Goal: Task Accomplishment & Management: Complete application form

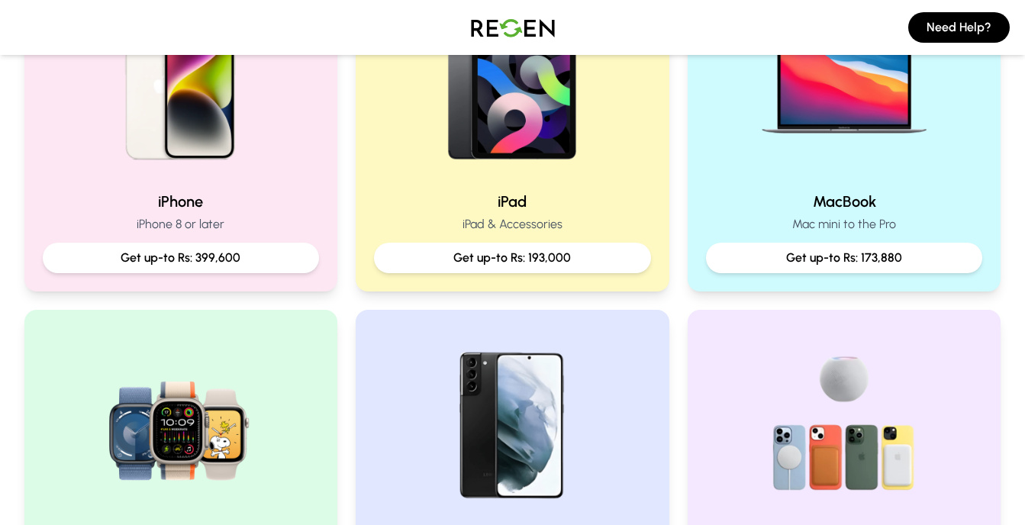
scroll to position [409, 0]
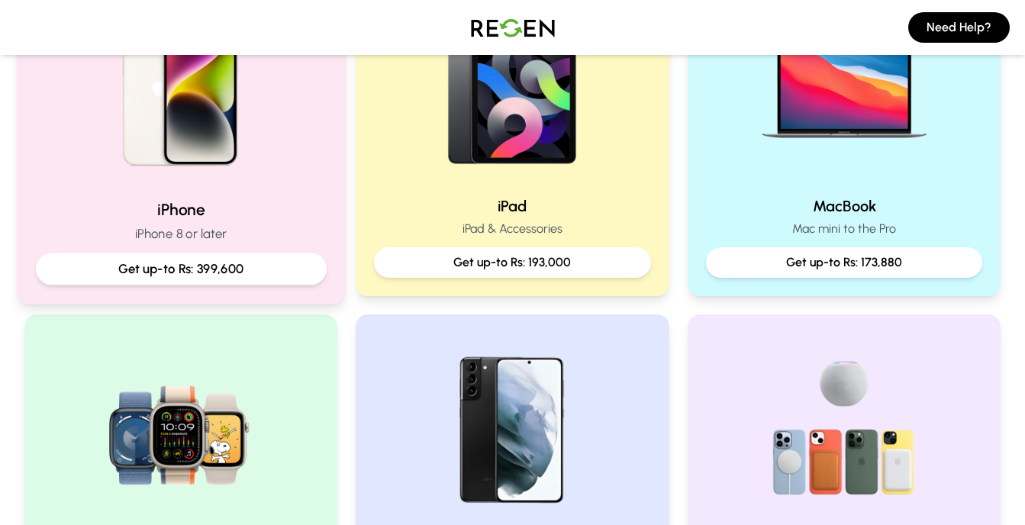
click at [295, 226] on p "iPhone 8 or later" at bounding box center [180, 233] width 291 height 19
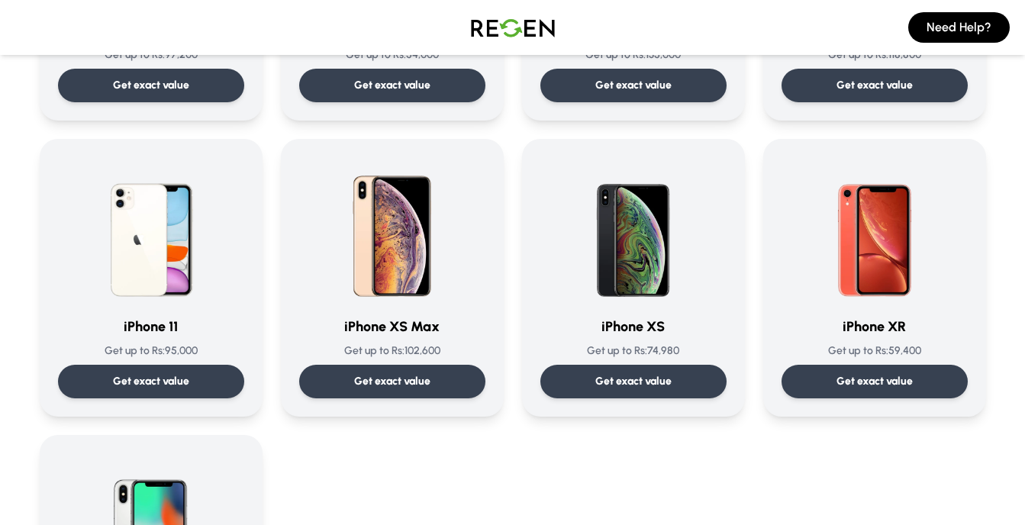
scroll to position [1531, 0]
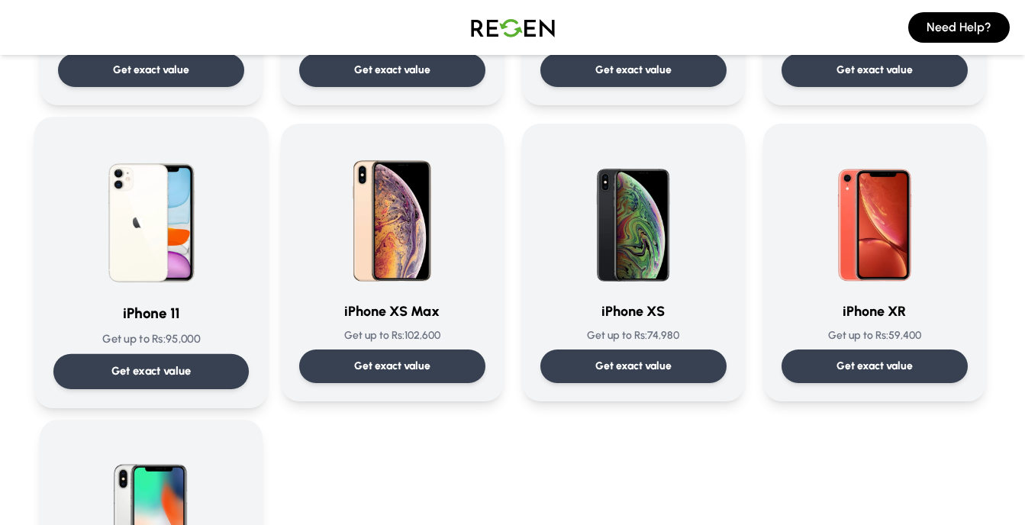
click at [209, 380] on div "Get exact value" at bounding box center [150, 371] width 195 height 35
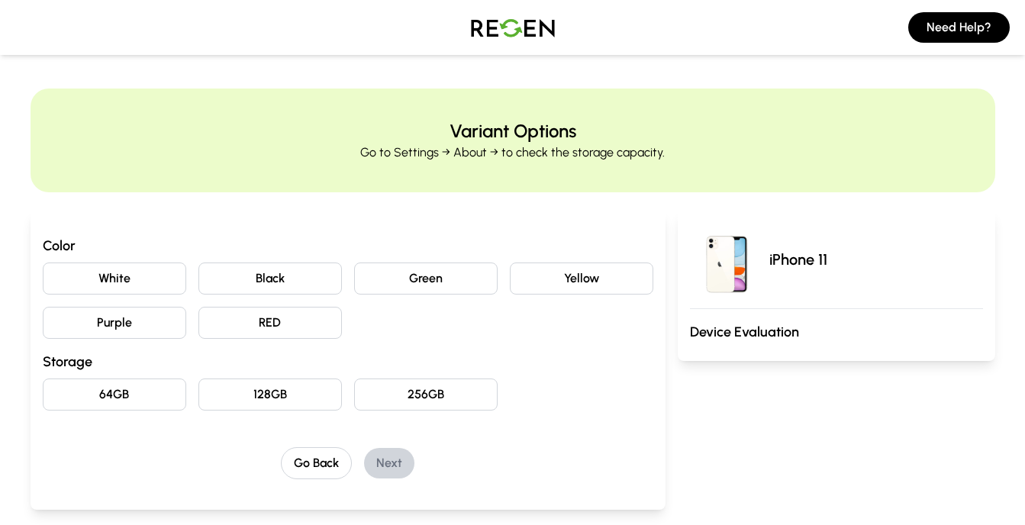
click at [269, 278] on button "Black" at bounding box center [269, 278] width 143 height 32
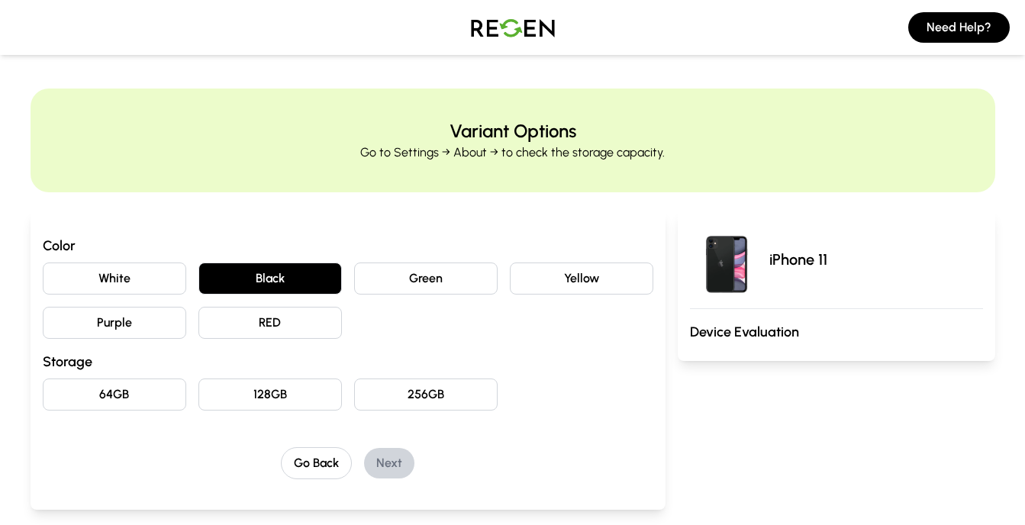
click at [142, 399] on button "64GB" at bounding box center [114, 394] width 143 height 32
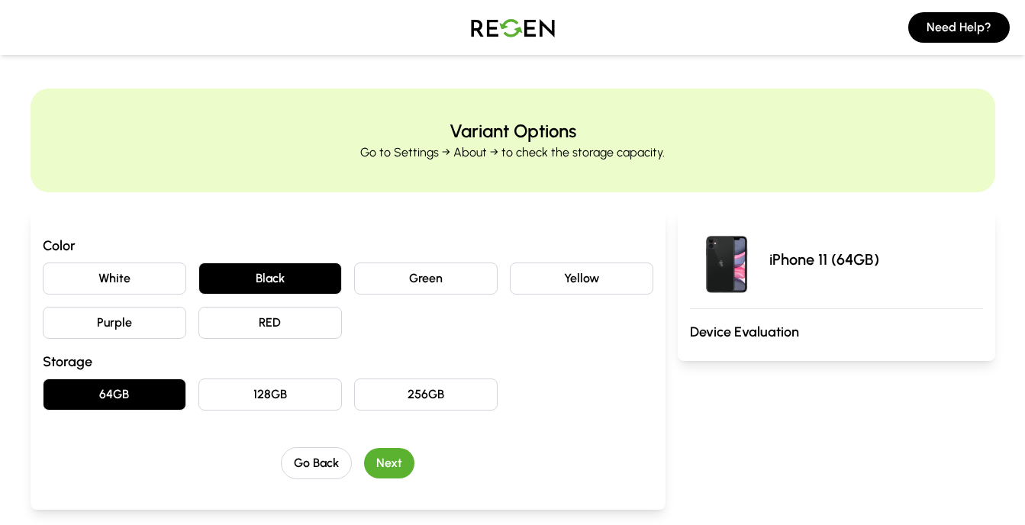
click at [407, 463] on button "Next" at bounding box center [389, 463] width 50 height 31
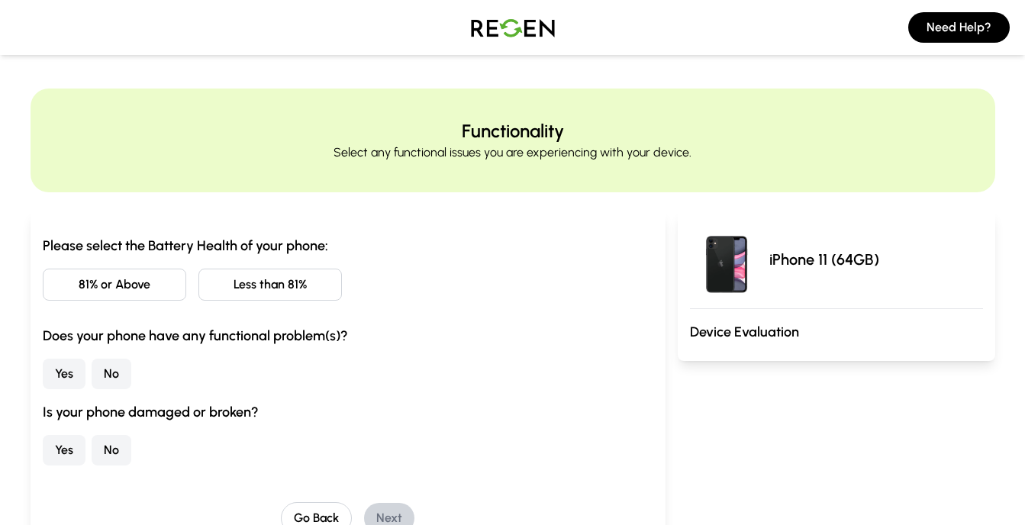
click at [244, 297] on button "Less than 81%" at bounding box center [269, 285] width 143 height 32
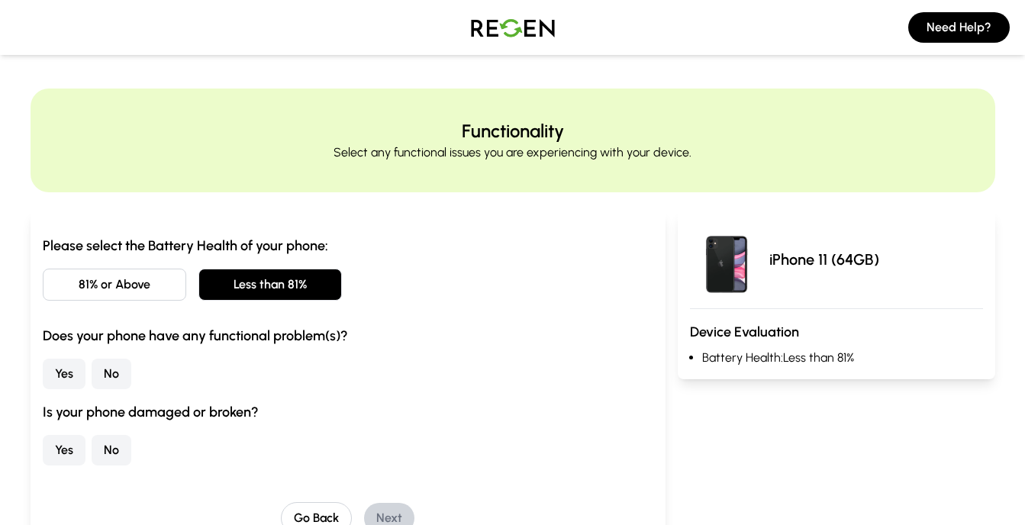
click at [106, 376] on button "No" at bounding box center [112, 374] width 40 height 31
click at [111, 451] on button "No" at bounding box center [112, 450] width 40 height 31
click at [404, 507] on button "Next" at bounding box center [389, 518] width 50 height 31
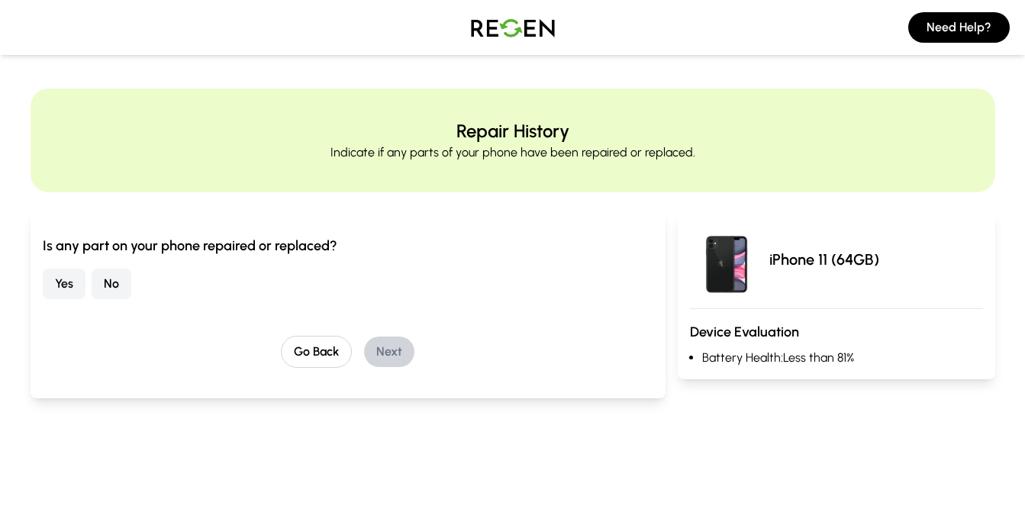
click at [109, 281] on button "No" at bounding box center [112, 284] width 40 height 31
click at [398, 351] on button "Next" at bounding box center [389, 352] width 50 height 31
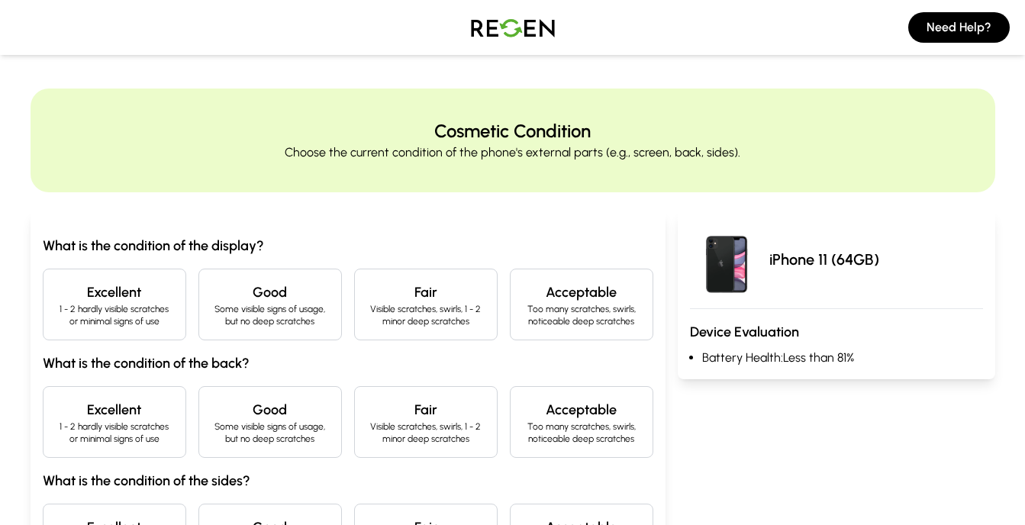
click at [137, 300] on h4 "Excellent" at bounding box center [115, 292] width 118 height 21
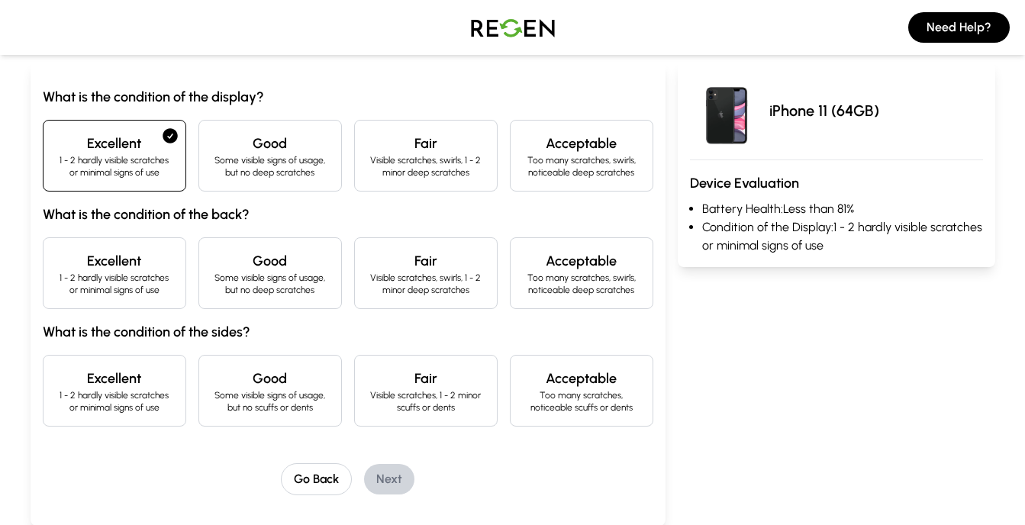
scroll to position [195, 0]
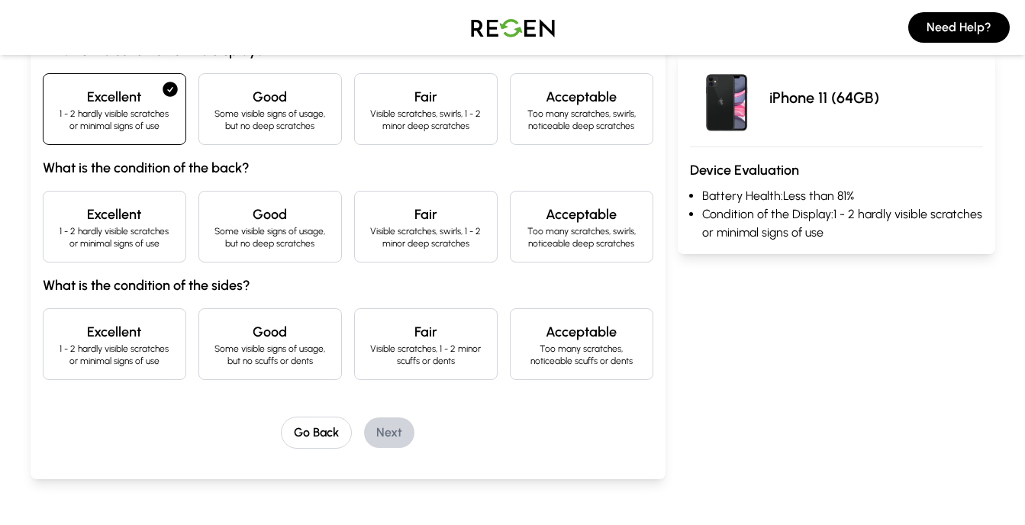
drag, startPoint x: 815, startPoint y: 134, endPoint x: 786, endPoint y: 134, distance: 29.0
click at [786, 134] on div "iPhone 11 (64GB)" at bounding box center [836, 97] width 293 height 73
click at [271, 248] on p "Some visible signs of usage, but no deep scratches" at bounding box center [270, 237] width 118 height 24
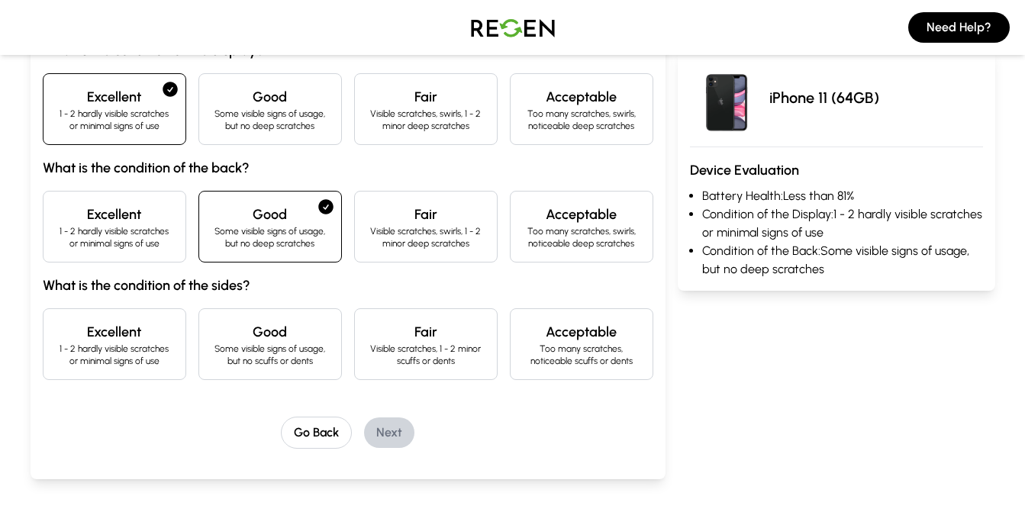
click at [141, 231] on p "1 - 2 hardly visible scratches or minimal signs of use" at bounding box center [115, 237] width 118 height 24
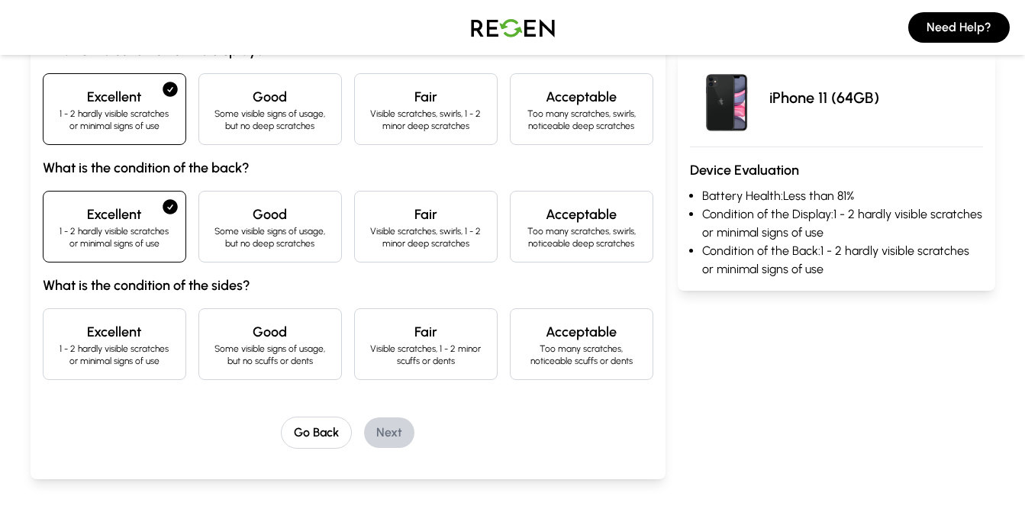
click at [216, 343] on p "Some visible signs of usage, but no scuffs or dents" at bounding box center [270, 355] width 118 height 24
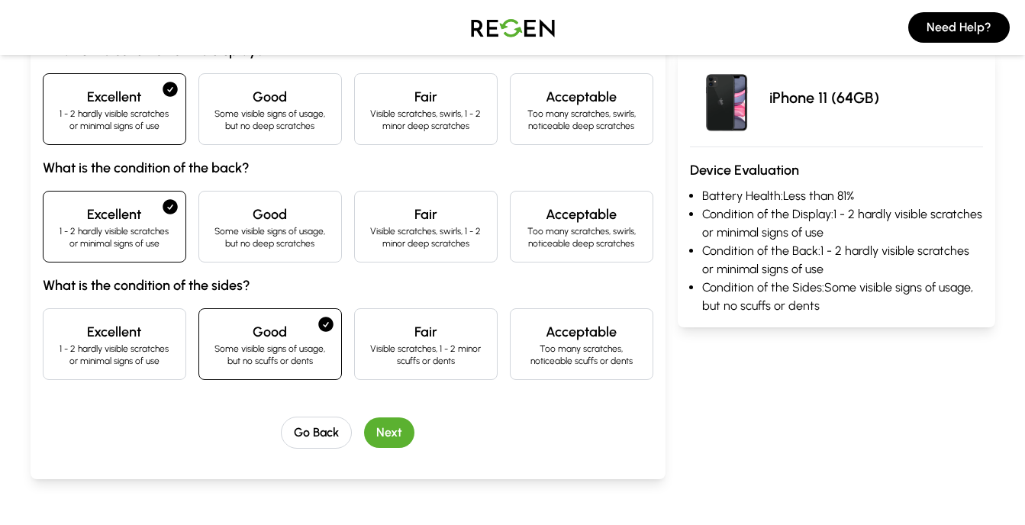
click at [386, 433] on button "Next" at bounding box center [389, 432] width 50 height 31
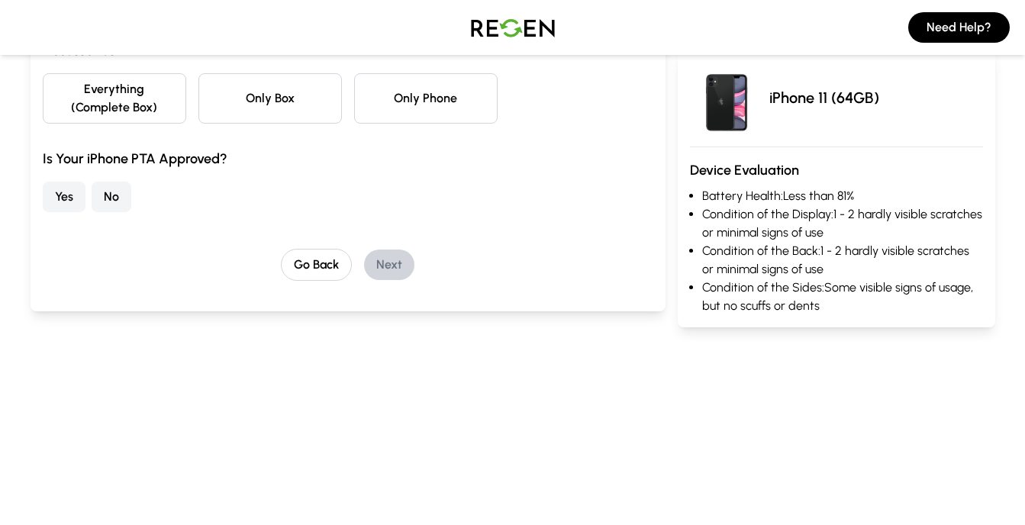
scroll to position [0, 0]
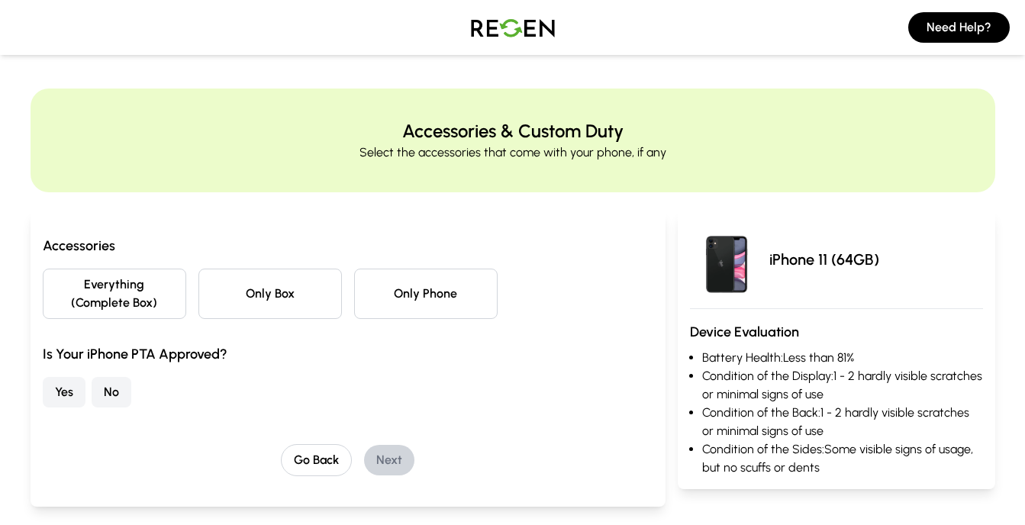
click at [407, 299] on button "Only Phone" at bounding box center [425, 294] width 143 height 50
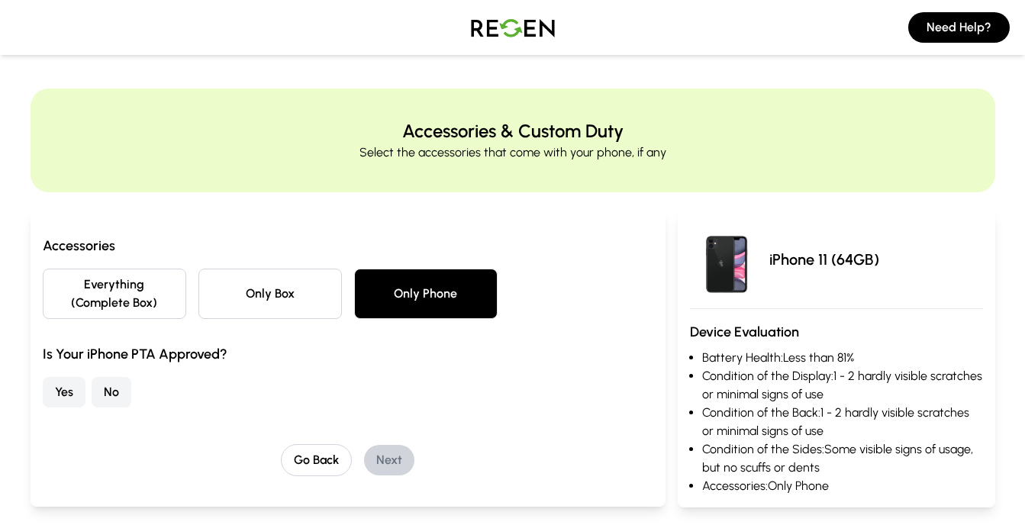
click at [111, 395] on button "No" at bounding box center [112, 392] width 40 height 31
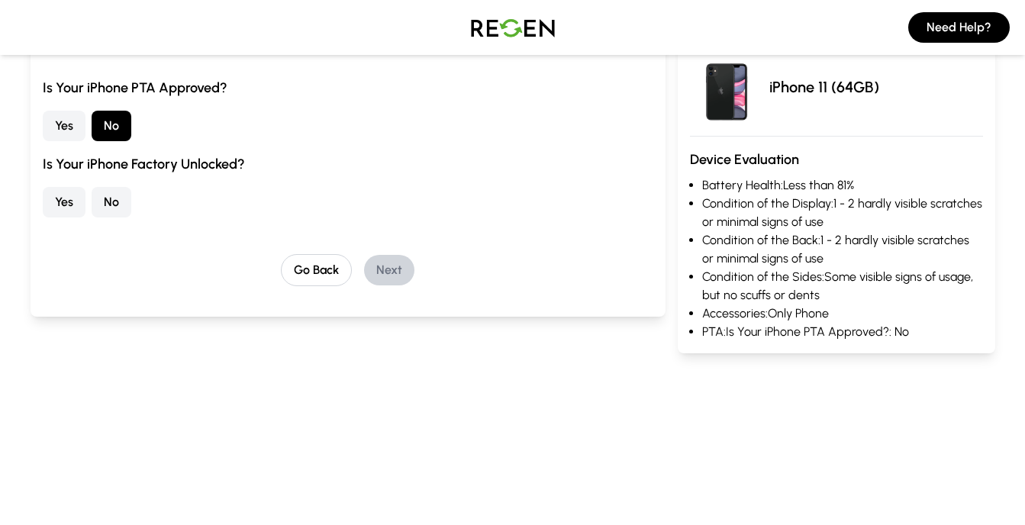
scroll to position [272, 0]
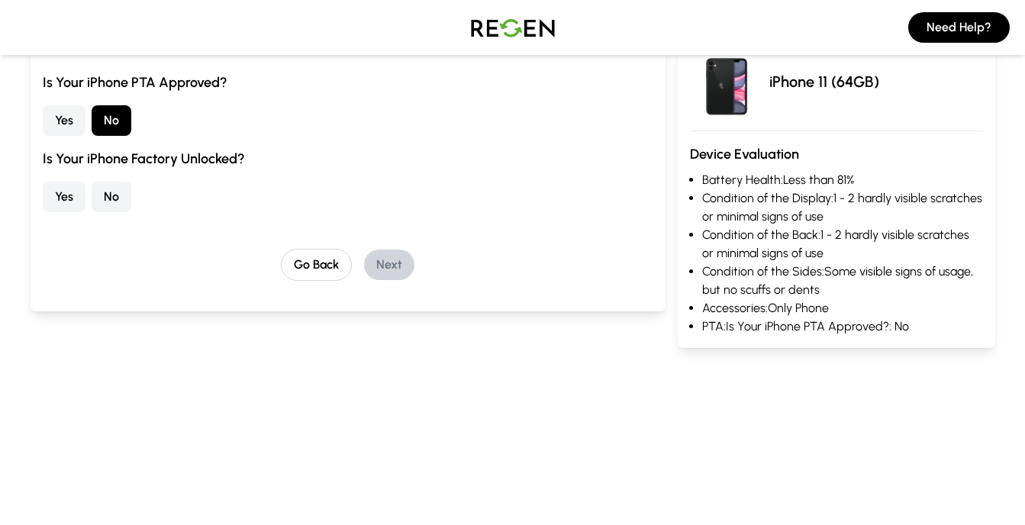
click at [76, 199] on button "Yes" at bounding box center [64, 197] width 43 height 31
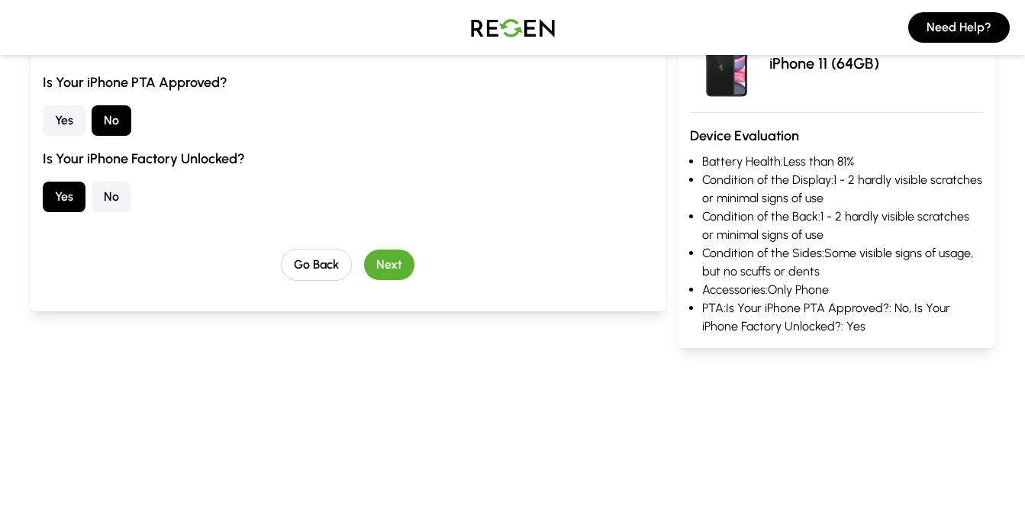
click at [394, 266] on button "Next" at bounding box center [389, 265] width 50 height 31
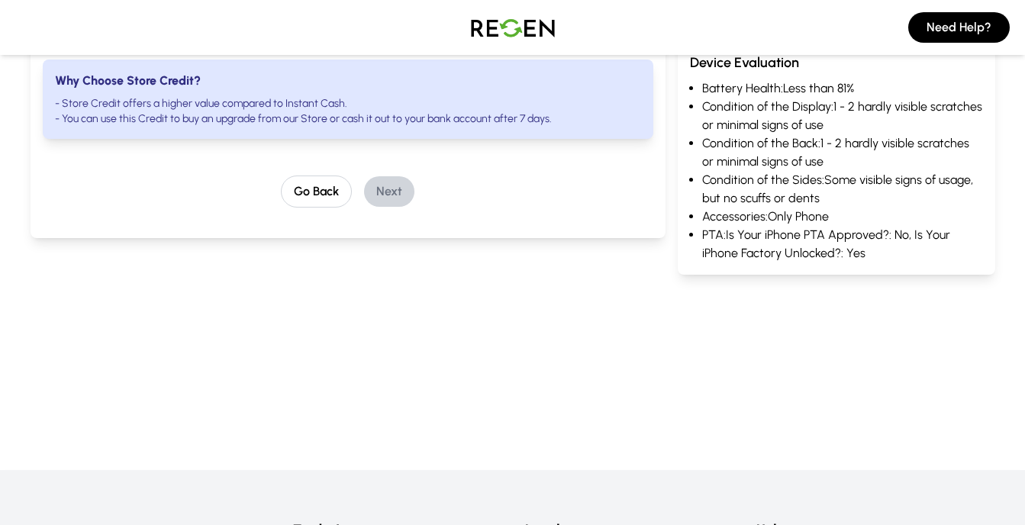
scroll to position [0, 0]
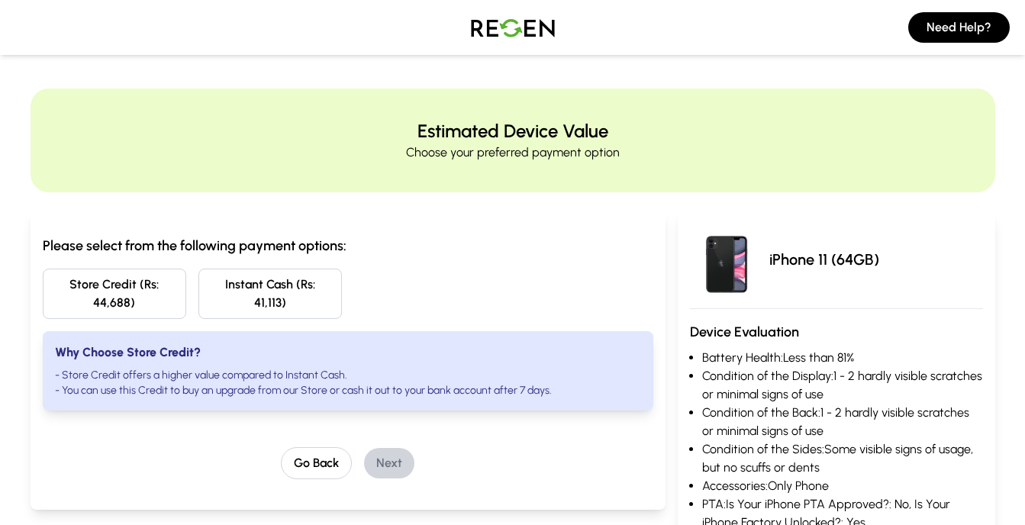
click at [279, 283] on button "Instant Cash (Rs: 41,113)" at bounding box center [269, 294] width 143 height 50
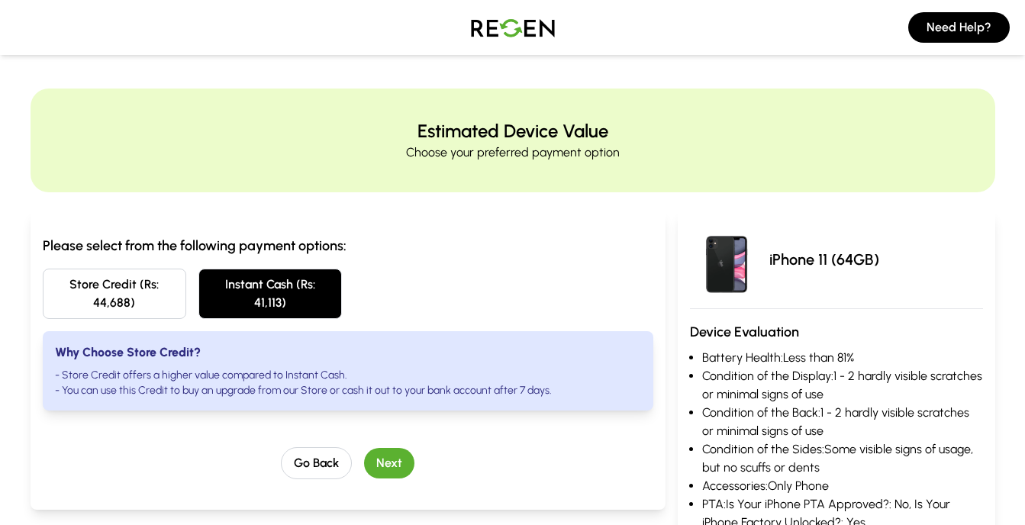
click at [391, 463] on button "Next" at bounding box center [389, 463] width 50 height 31
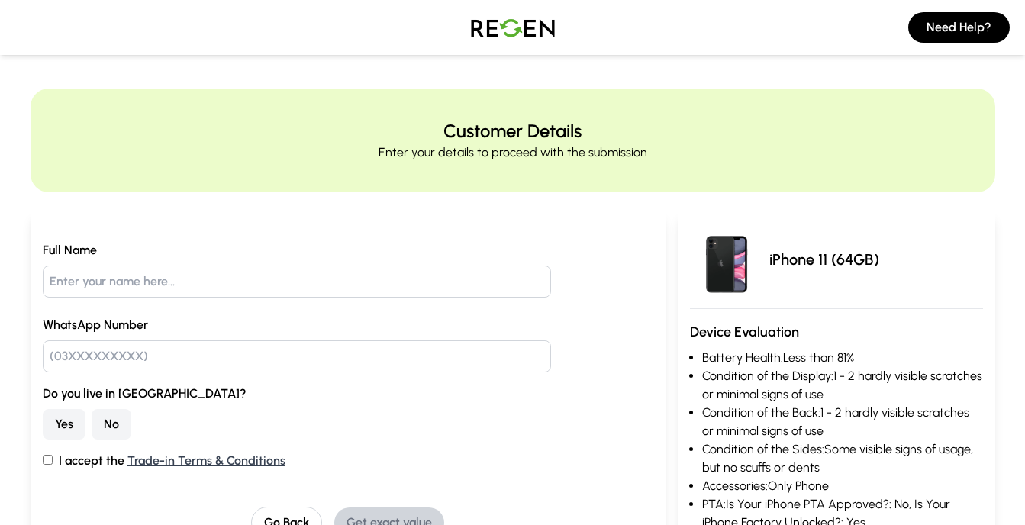
click at [434, 292] on input "text" at bounding box center [297, 282] width 509 height 32
type input "Muhammad Rehan"
click at [320, 357] on input "text" at bounding box center [297, 356] width 509 height 32
type input "03468744489"
click at [110, 423] on button "No" at bounding box center [112, 424] width 40 height 31
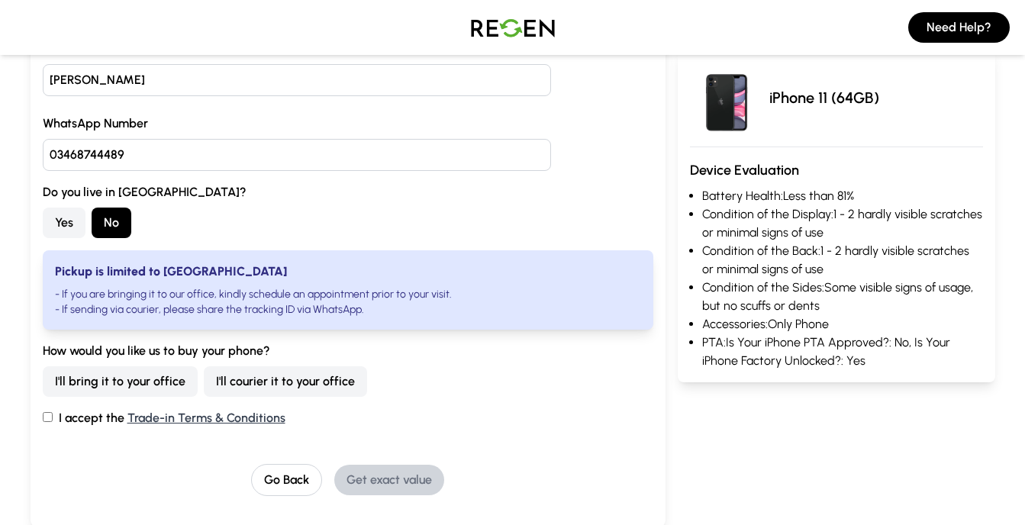
scroll to position [214, 0]
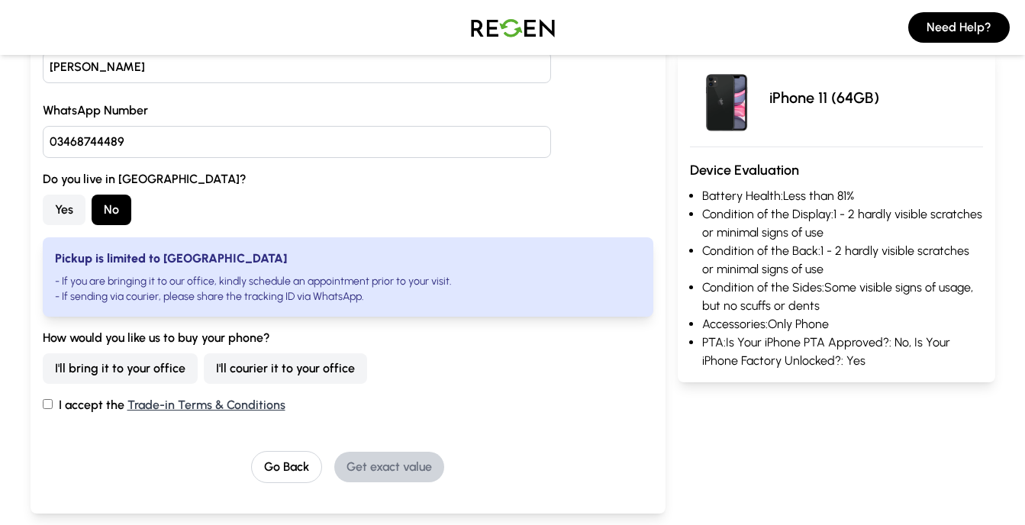
click at [333, 375] on button "I'll courier it to your office" at bounding box center [285, 368] width 163 height 31
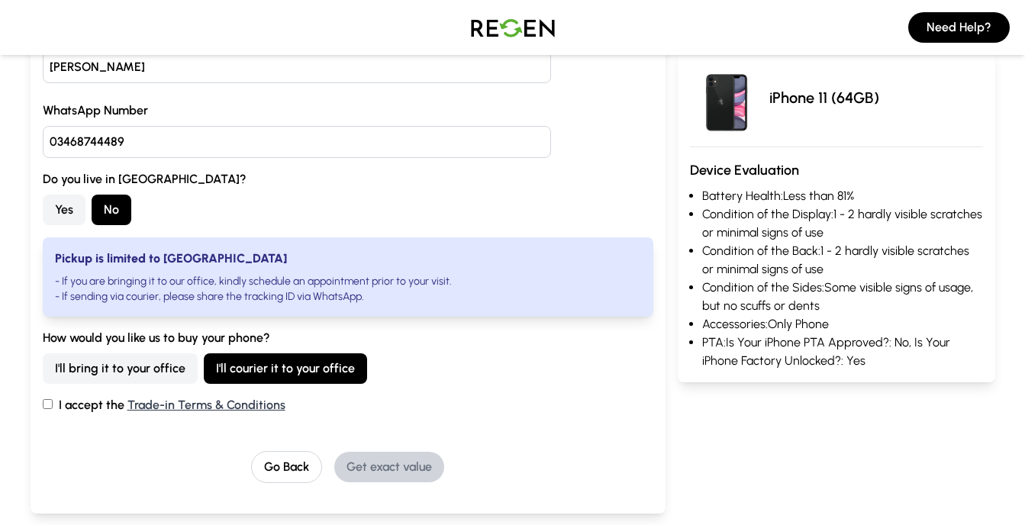
click at [44, 403] on input "I accept the Trade-in Terms & Conditions" at bounding box center [48, 404] width 10 height 10
checkbox input "true"
click at [390, 475] on button "Get exact value" at bounding box center [389, 467] width 110 height 31
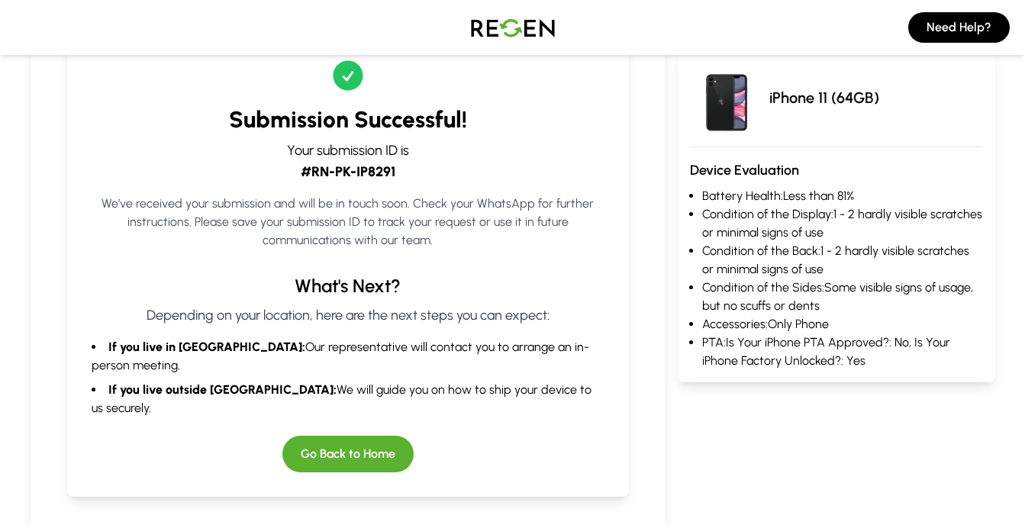
scroll to position [196, 0]
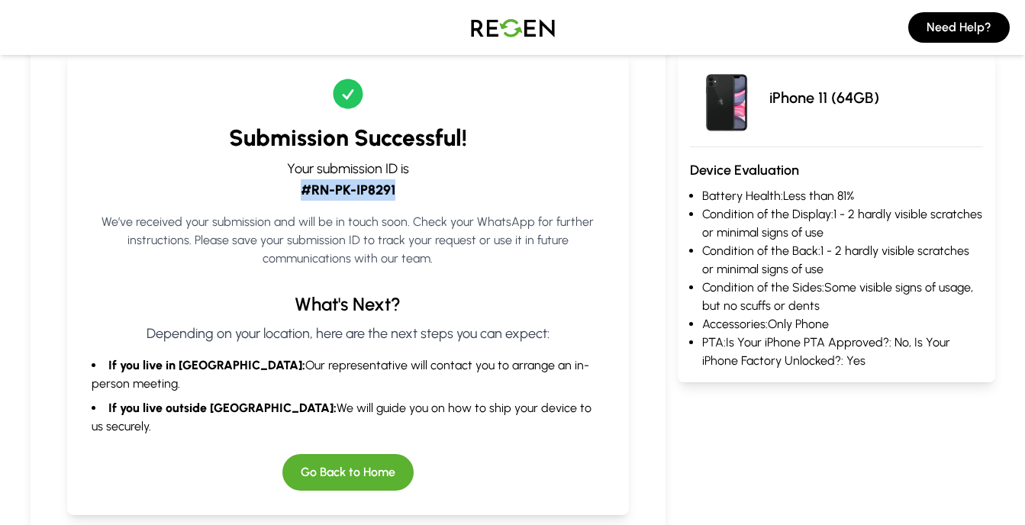
drag, startPoint x: 304, startPoint y: 189, endPoint x: 394, endPoint y: 198, distance: 90.4
click at [394, 198] on strong "#RN-PK-IP8291" at bounding box center [348, 190] width 95 height 17
drag, startPoint x: 394, startPoint y: 198, endPoint x: 459, endPoint y: 202, distance: 65.0
click at [459, 202] on div "Submission Successful! Your submission ID is #RN-PK-IP8291 We’ve received your …" at bounding box center [348, 283] width 562 height 464
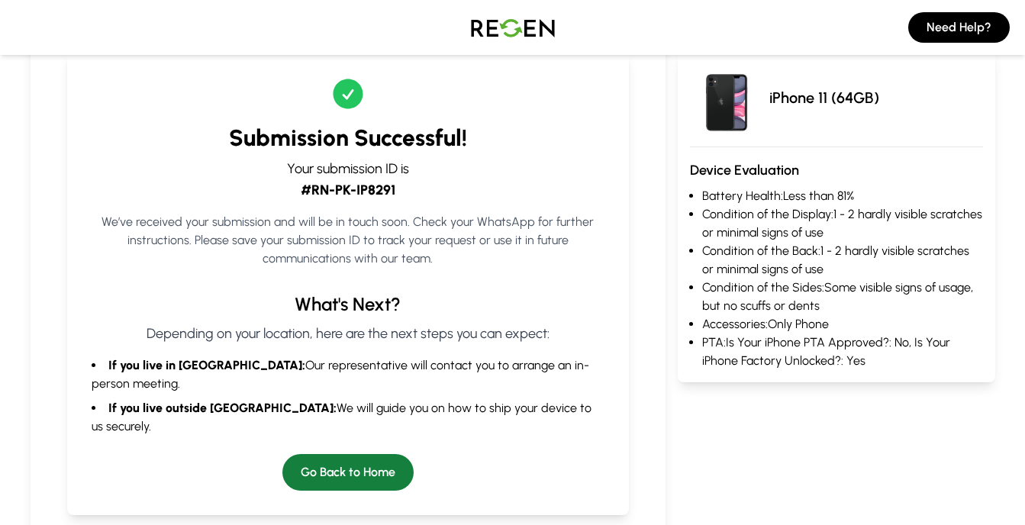
click at [378, 454] on button "Go Back to Home" at bounding box center [347, 472] width 131 height 37
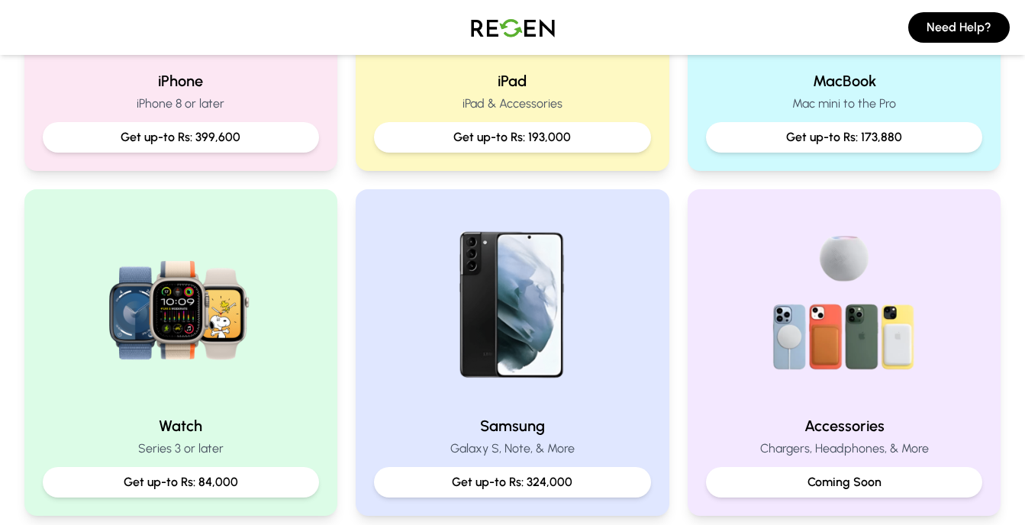
scroll to position [530, 0]
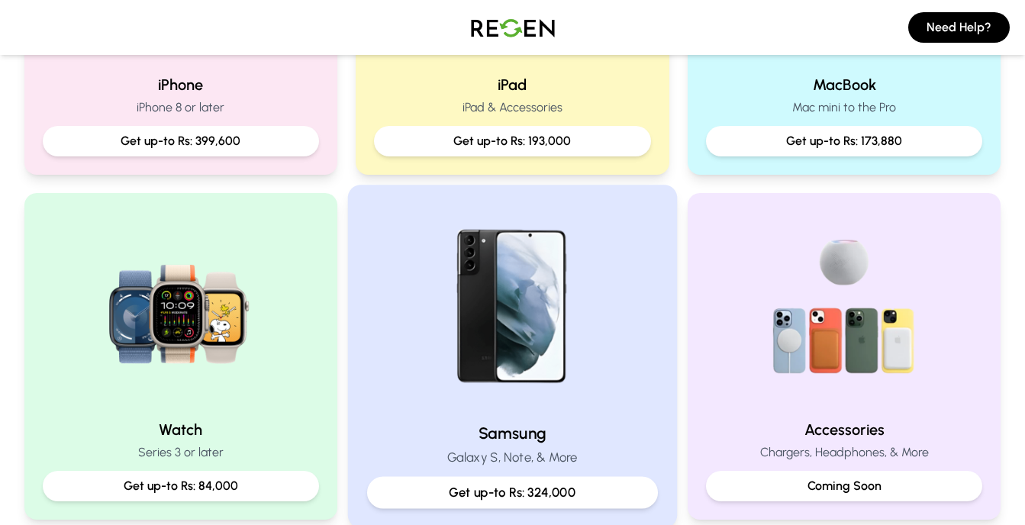
click at [557, 354] on img at bounding box center [512, 306] width 205 height 205
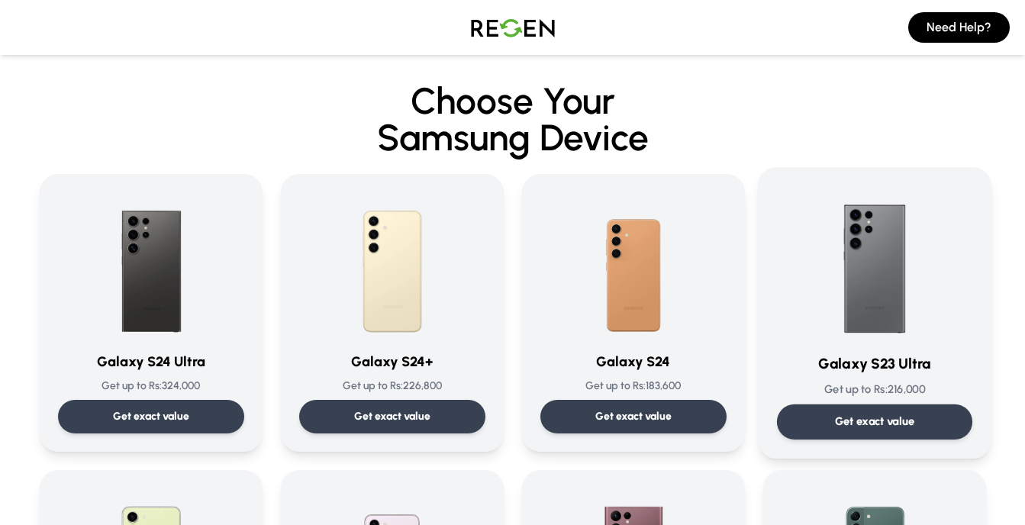
click at [911, 418] on p "Get exact value" at bounding box center [874, 422] width 80 height 16
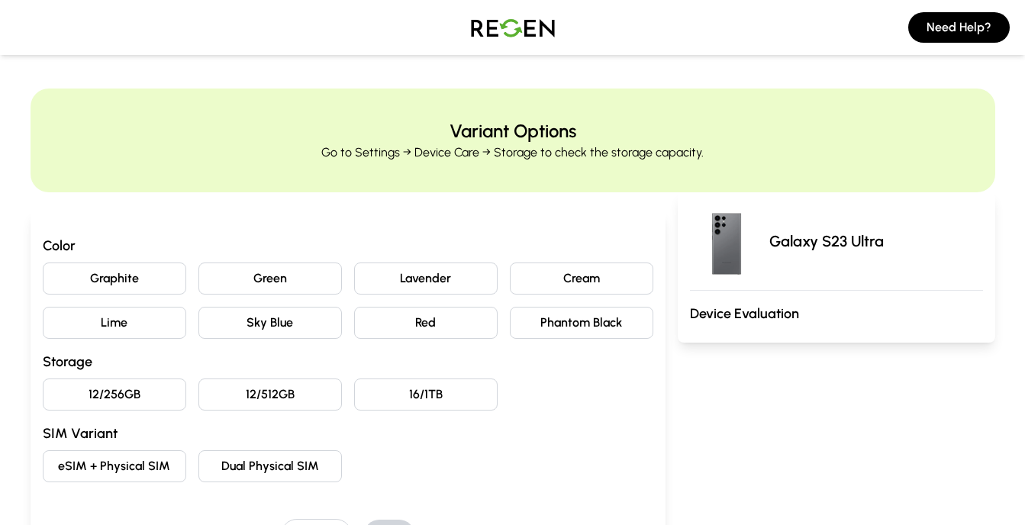
click at [266, 275] on button "Green" at bounding box center [269, 278] width 143 height 32
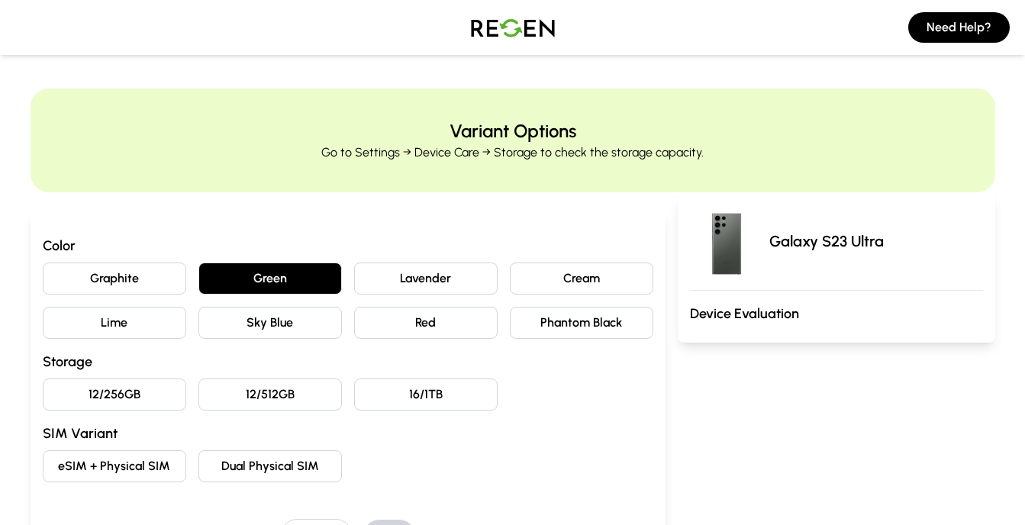
click at [145, 398] on button "12/256GB" at bounding box center [114, 394] width 143 height 32
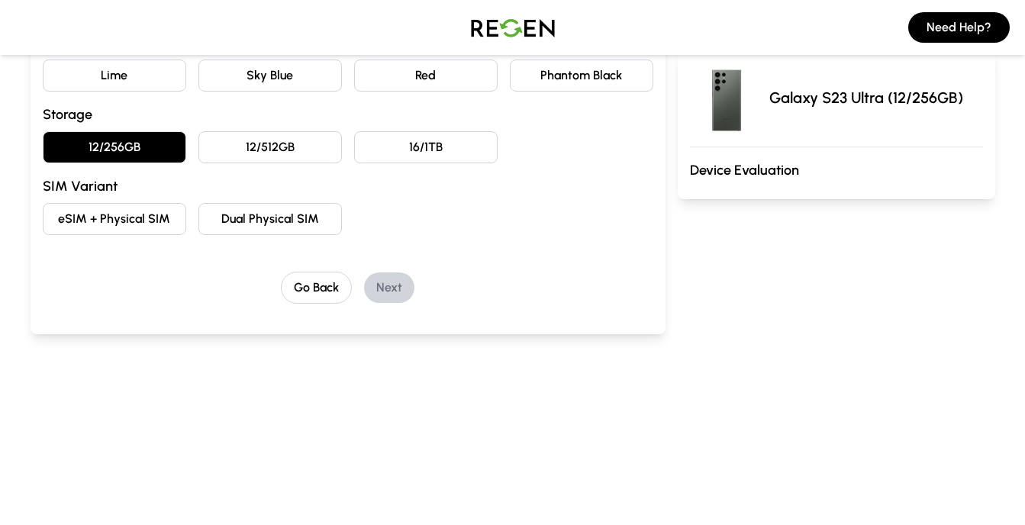
scroll to position [259, 0]
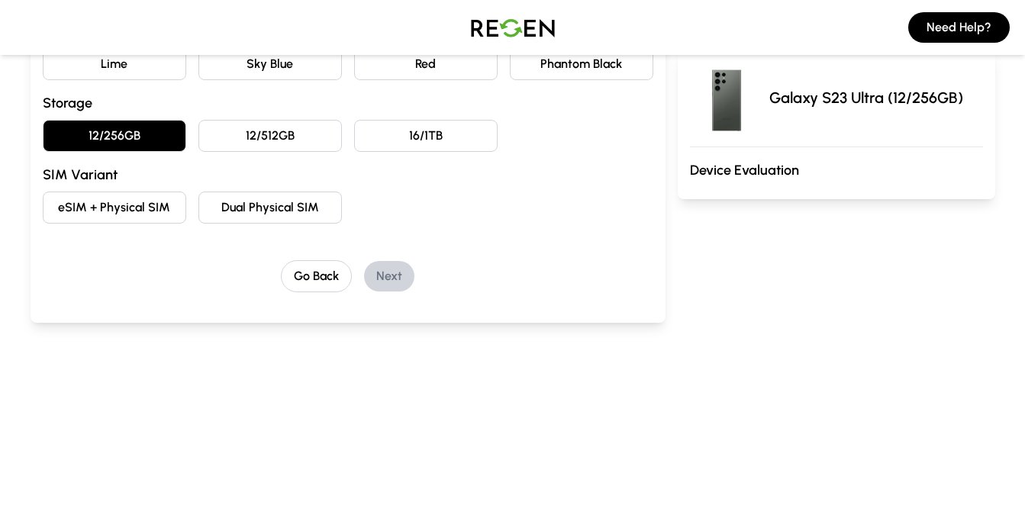
click at [147, 208] on button "eSIM + Physical SIM" at bounding box center [114, 208] width 143 height 32
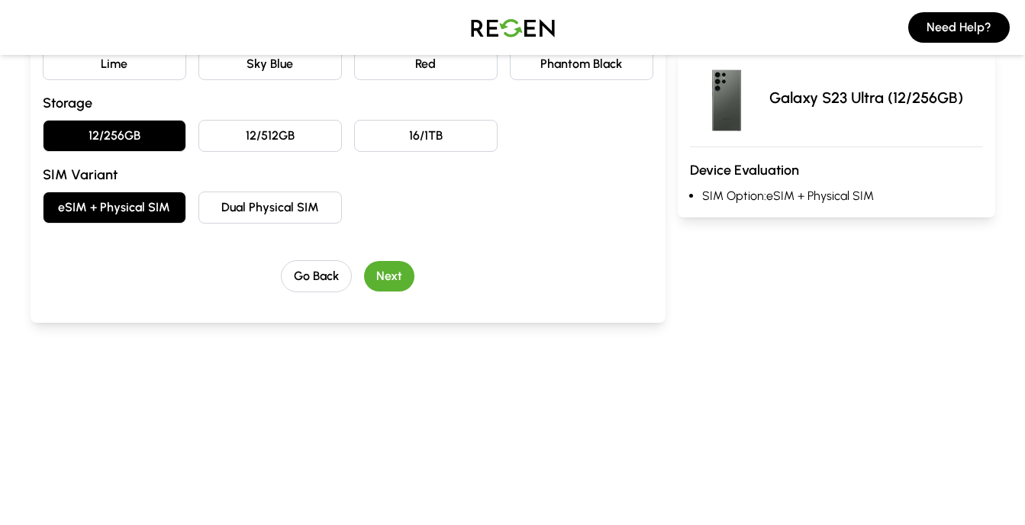
click at [256, 209] on button "Dual Physical SIM" at bounding box center [269, 208] width 143 height 32
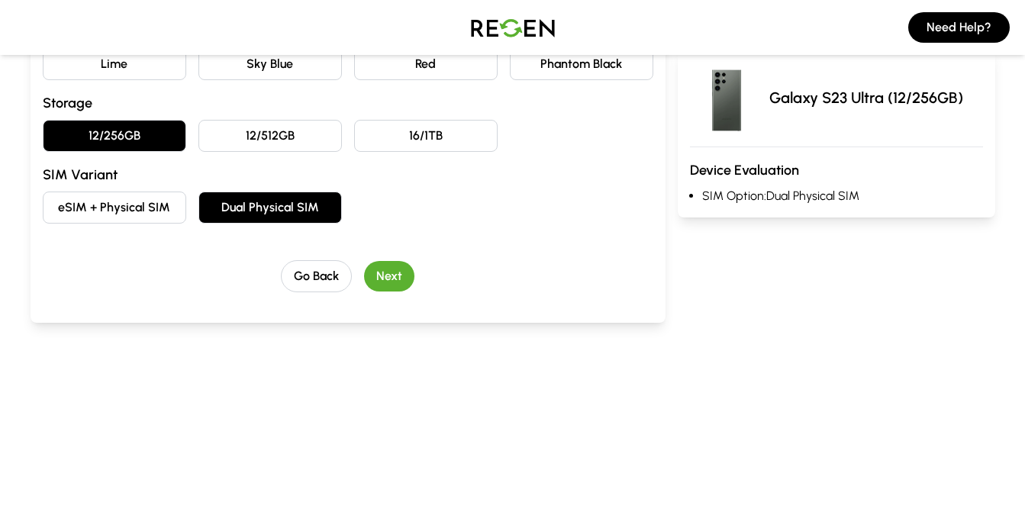
click at [167, 211] on button "eSIM + Physical SIM" at bounding box center [114, 208] width 143 height 32
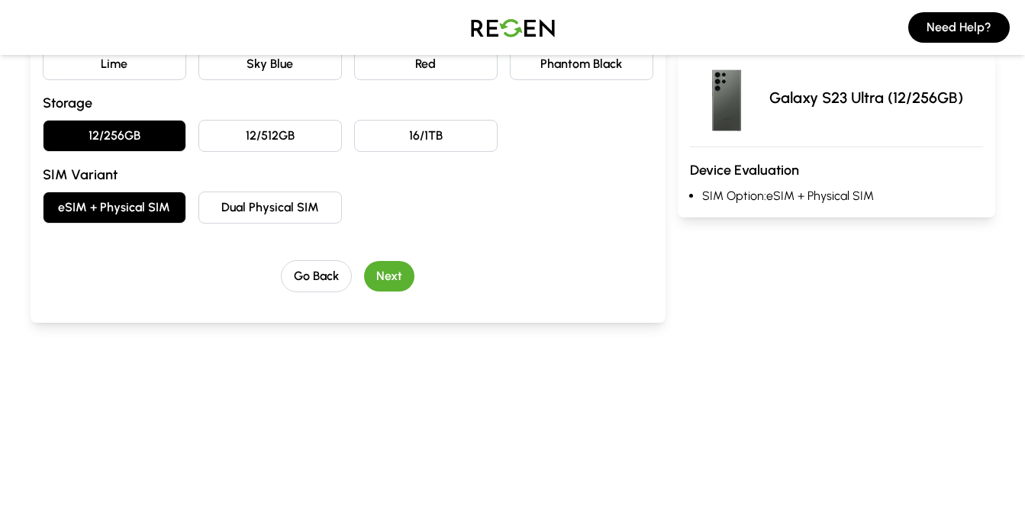
click at [300, 205] on button "Dual Physical SIM" at bounding box center [269, 208] width 143 height 32
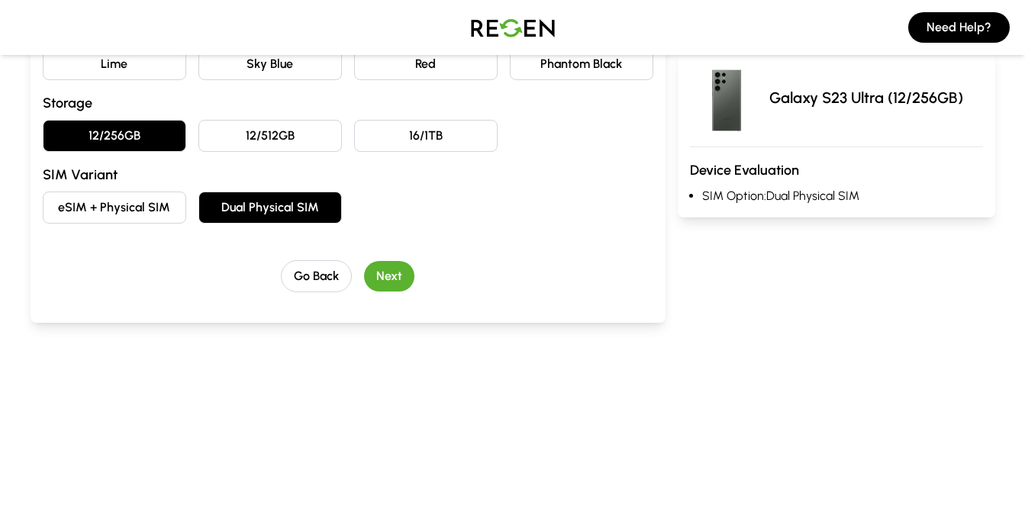
click at [399, 285] on button "Next" at bounding box center [389, 276] width 50 height 31
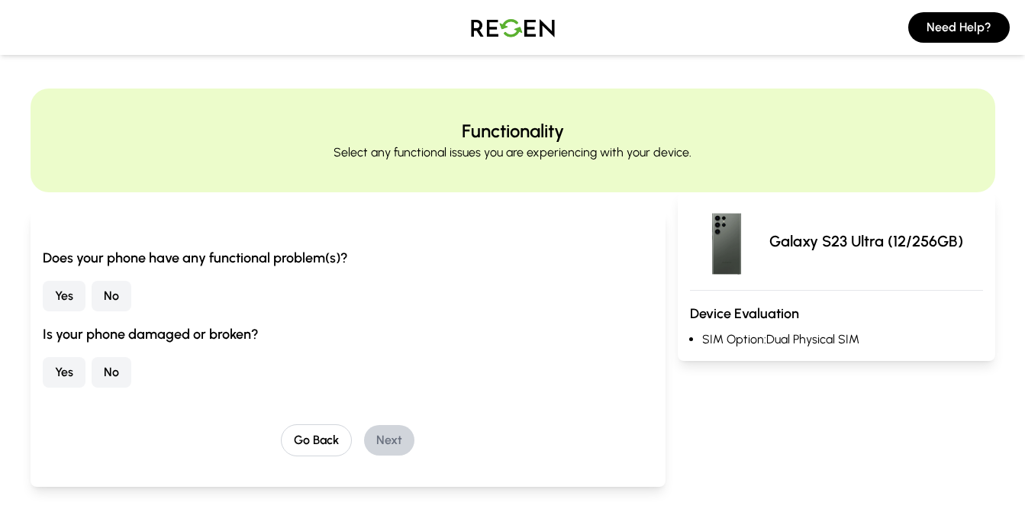
click at [118, 296] on button "No" at bounding box center [112, 296] width 40 height 31
click at [119, 371] on button "No" at bounding box center [112, 372] width 40 height 31
click at [405, 446] on button "Next" at bounding box center [389, 440] width 50 height 31
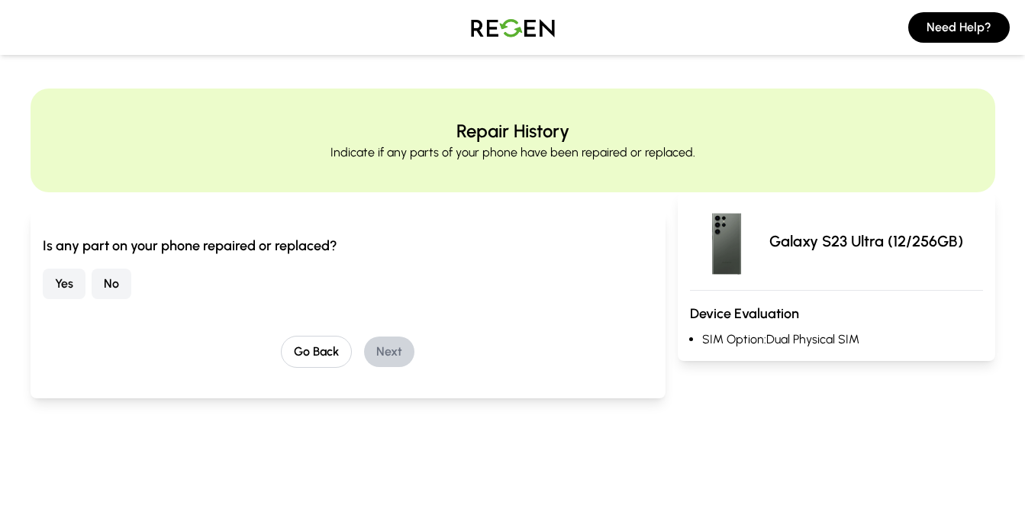
click at [115, 282] on button "No" at bounding box center [112, 284] width 40 height 31
click at [378, 356] on button "Next" at bounding box center [389, 352] width 50 height 31
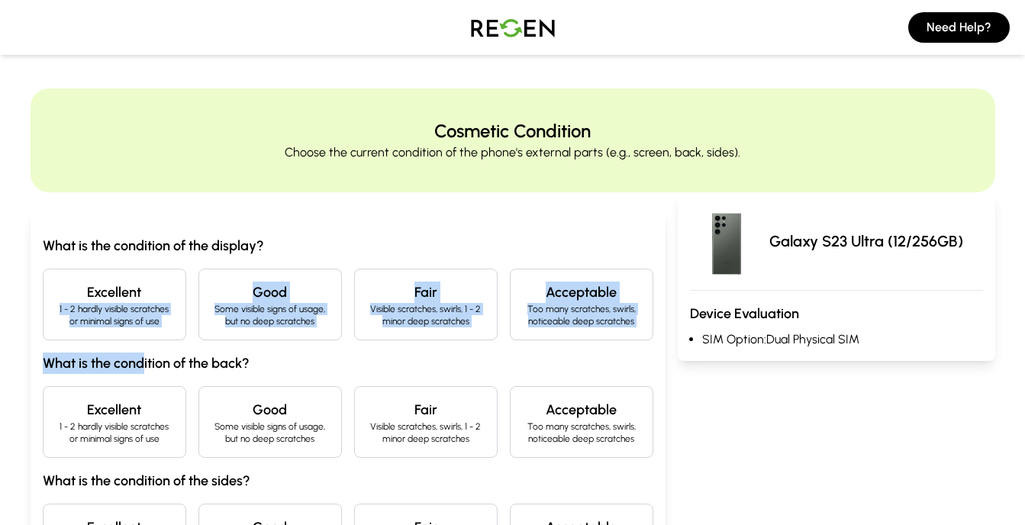
drag, startPoint x: 144, startPoint y: 288, endPoint x: 140, endPoint y: 377, distance: 89.4
click at [140, 377] on div "What is the condition of the display? Excellent 1 - 2 hardly visible scratches …" at bounding box center [348, 405] width 610 height 340
drag, startPoint x: 140, startPoint y: 377, endPoint x: 140, endPoint y: 411, distance: 33.6
click at [140, 411] on h4 "Excellent" at bounding box center [115, 409] width 118 height 21
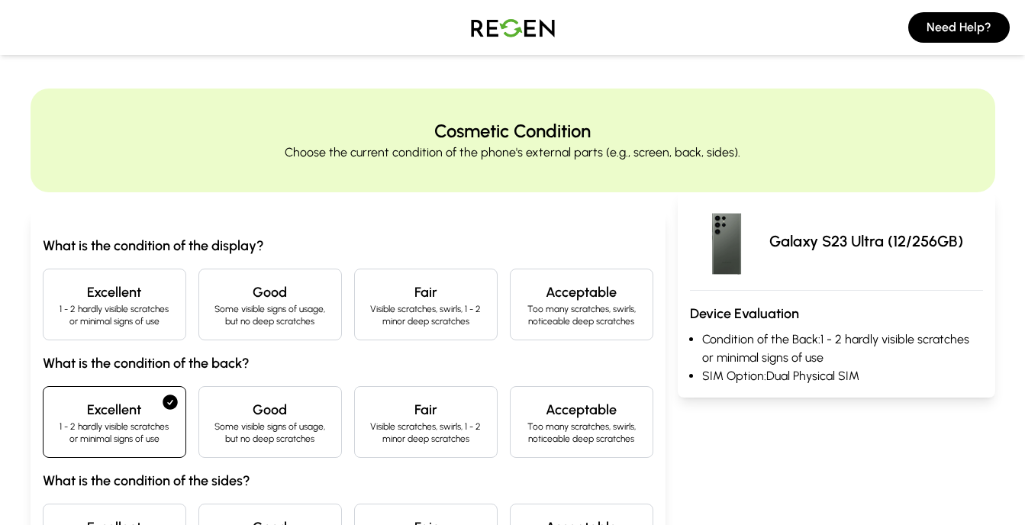
click at [150, 318] on p "1 - 2 hardly visible scratches or minimal signs of use" at bounding box center [115, 315] width 118 height 24
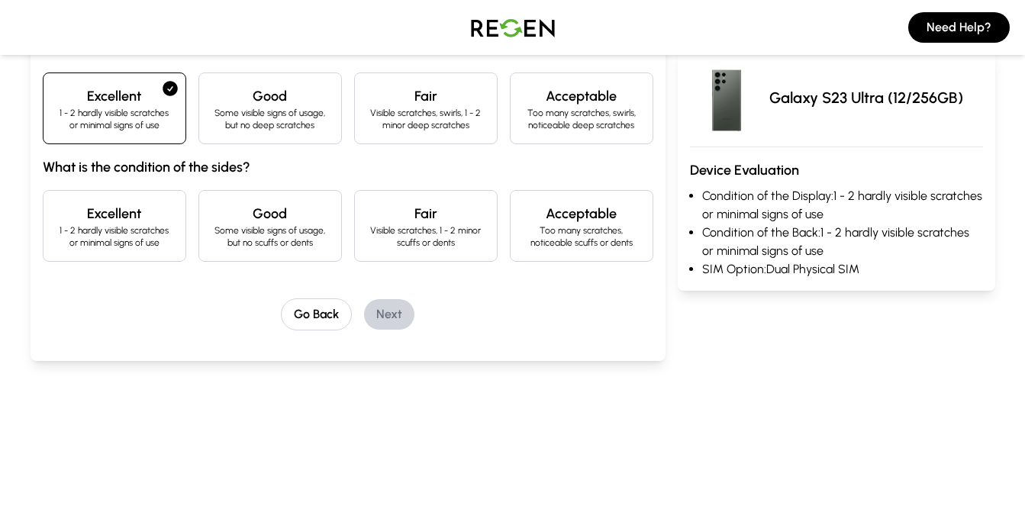
scroll to position [375, 0]
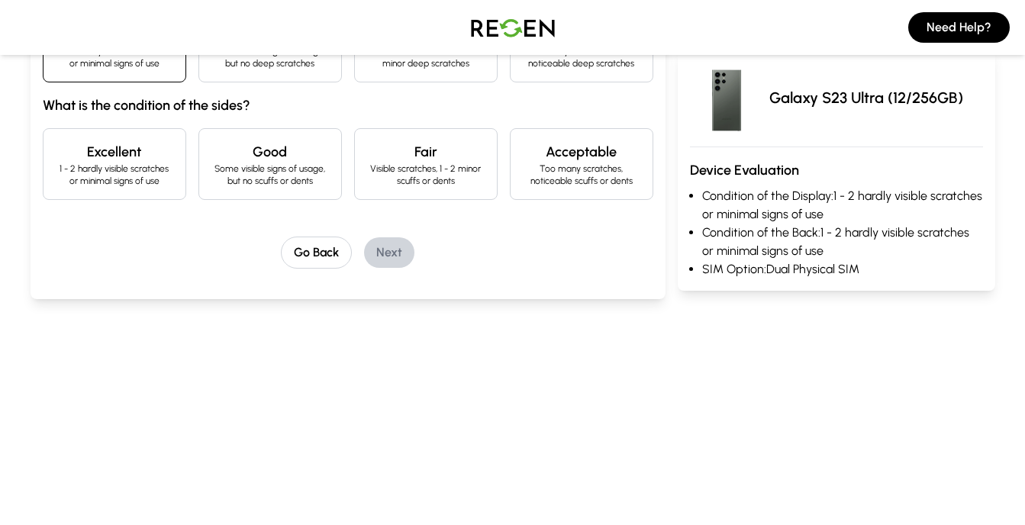
drag, startPoint x: 1016, startPoint y: 185, endPoint x: 987, endPoint y: 107, distance: 83.8
click at [998, 152] on div "Cosmetic Condition Choose the current condition of the phone's external parts (…" at bounding box center [512, 24] width 1025 height 623
drag, startPoint x: 620, startPoint y: 250, endPoint x: 520, endPoint y: 226, distance: 102.9
click at [520, 226] on div "What is the condition of the display? Excellent 1 - 2 hardly visible scratches …" at bounding box center [348, 64] width 610 height 409
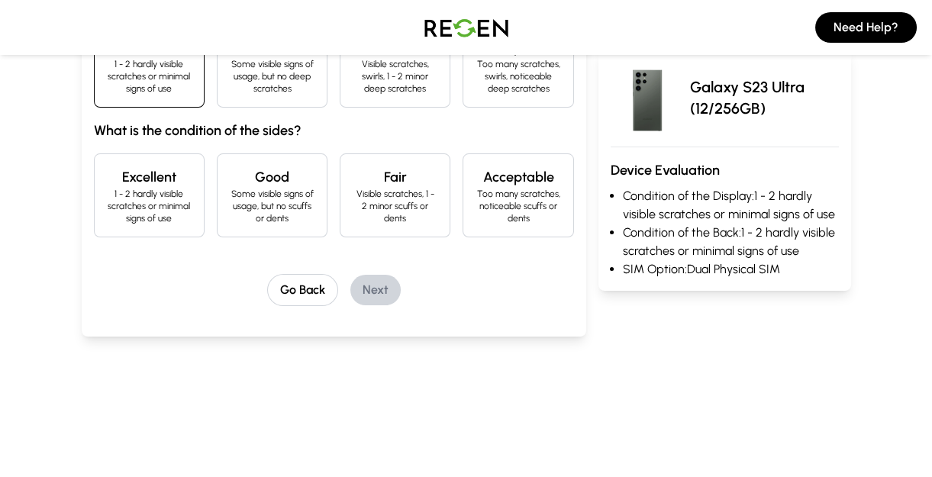
drag, startPoint x: 520, startPoint y: 226, endPoint x: 458, endPoint y: 202, distance: 66.9
click at [469, 204] on div "Acceptable Too many scratches, noticeable scuffs or dents" at bounding box center [517, 195] width 111 height 84
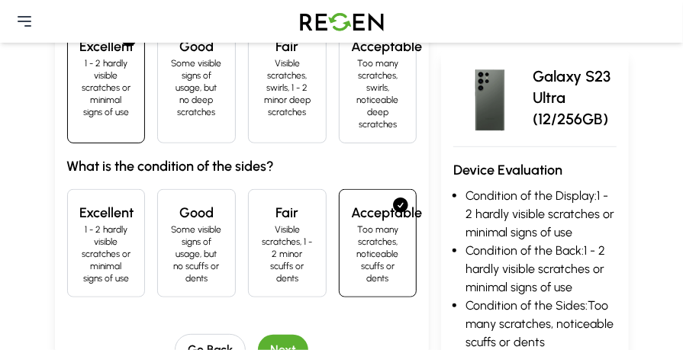
click at [336, 148] on div "What is the condition of the display? Excellent 1 - 2 hardly visible scratches …" at bounding box center [242, 60] width 350 height 475
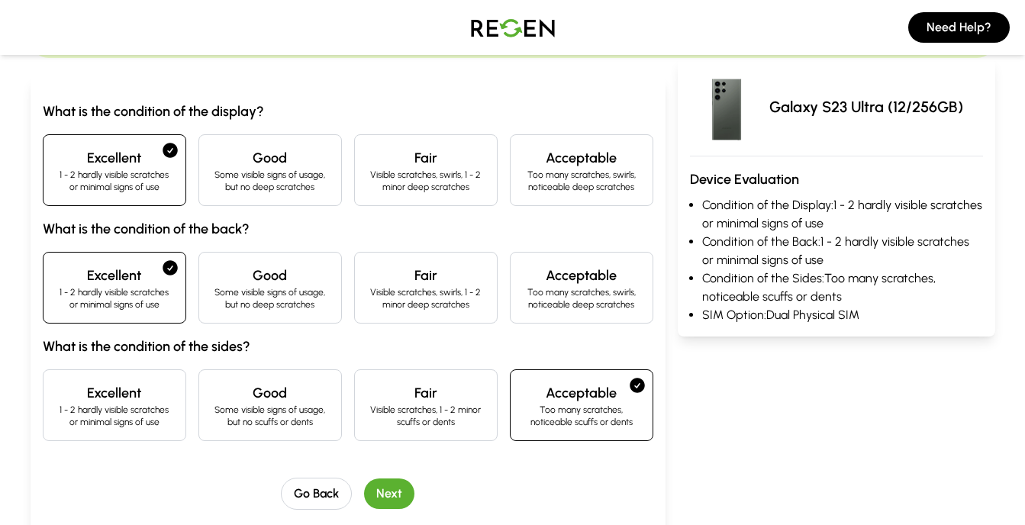
scroll to position [106, 0]
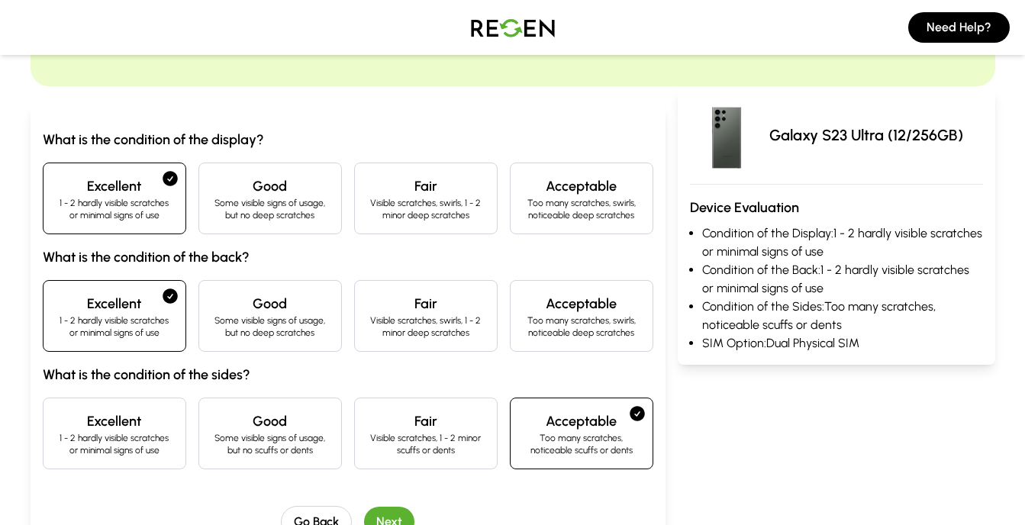
click at [156, 435] on p "1 - 2 hardly visible scratches or minimal signs of use" at bounding box center [115, 444] width 118 height 24
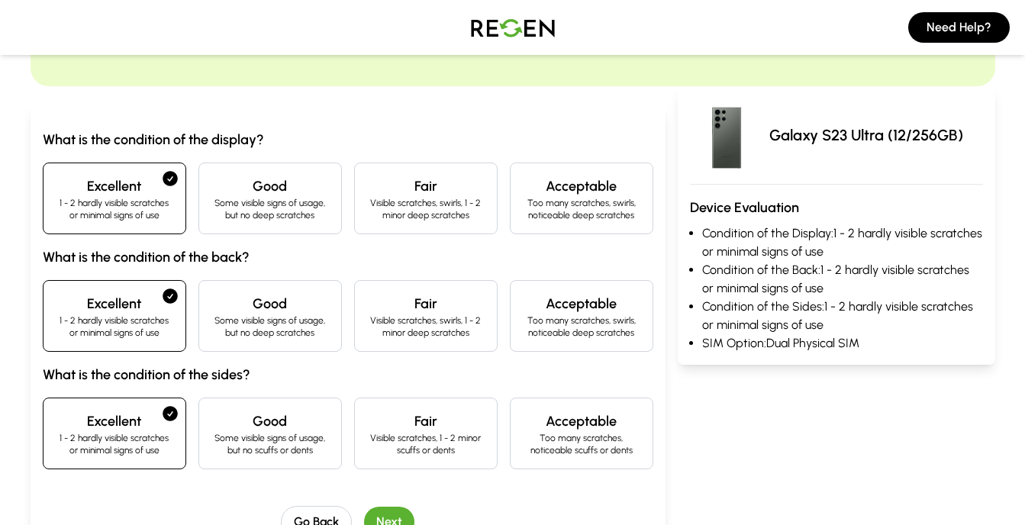
click at [407, 517] on button "Next" at bounding box center [389, 522] width 50 height 31
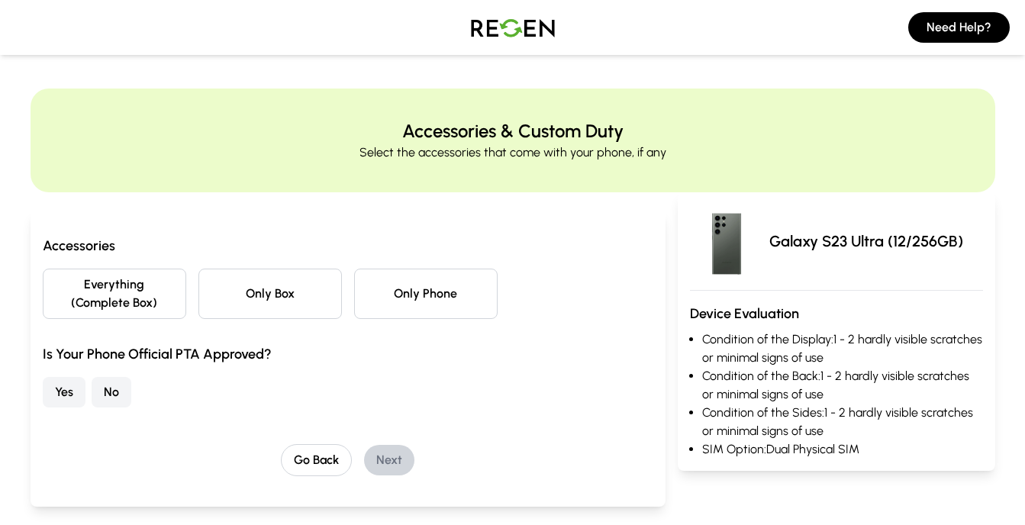
click at [169, 304] on button "Everything (Complete Box)" at bounding box center [114, 294] width 143 height 50
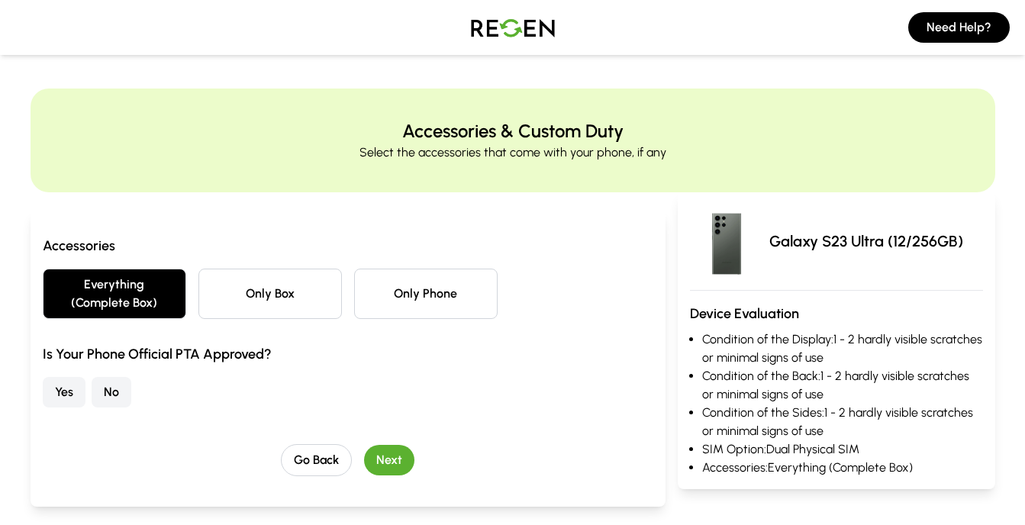
click at [66, 395] on button "Yes" at bounding box center [64, 392] width 43 height 31
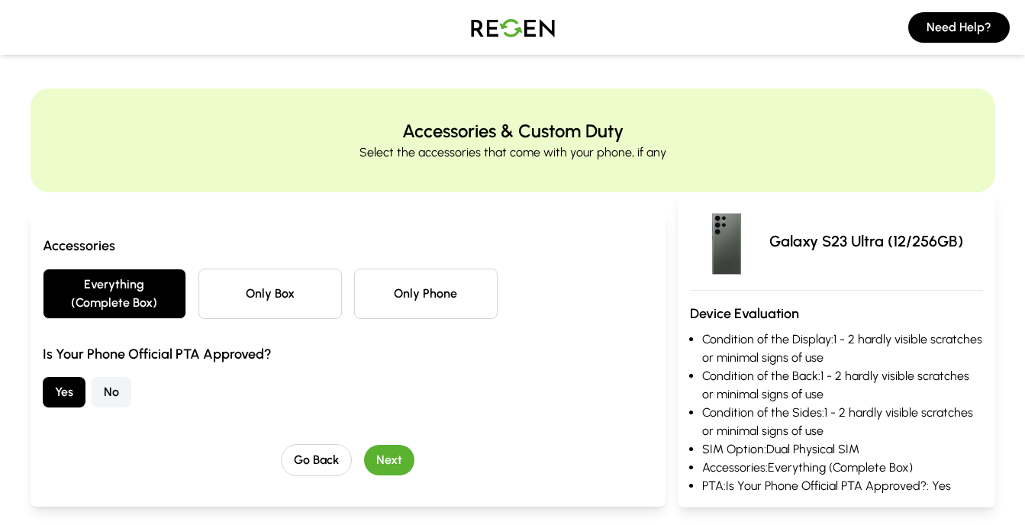
click at [391, 456] on button "Next" at bounding box center [389, 460] width 50 height 31
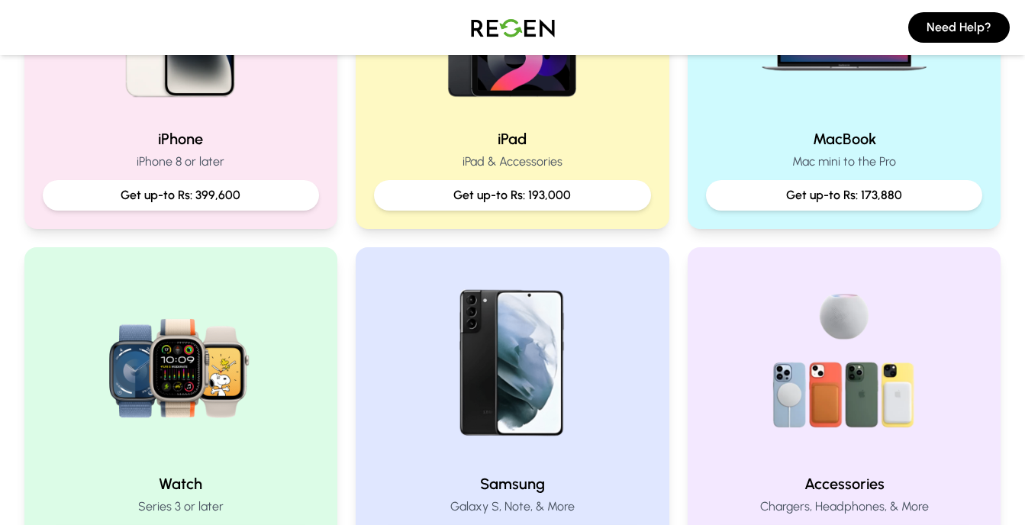
scroll to position [472, 0]
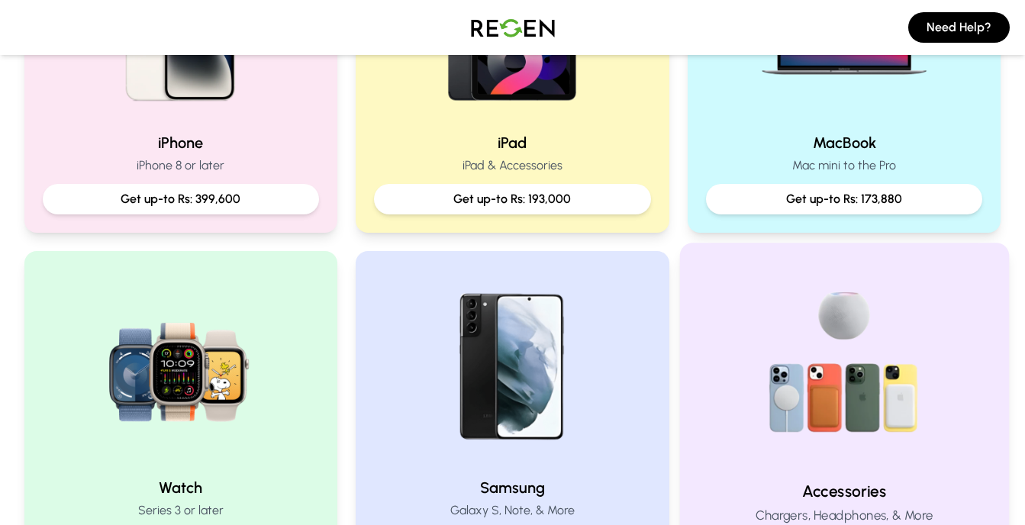
drag, startPoint x: 1018, startPoint y: 188, endPoint x: 733, endPoint y: 285, distance: 300.9
click at [748, 277] on div "It pays ‘more’ to trade-in Trade-in your devices for Cash or get up to 10% extr…" at bounding box center [512, 345] width 1025 height 1605
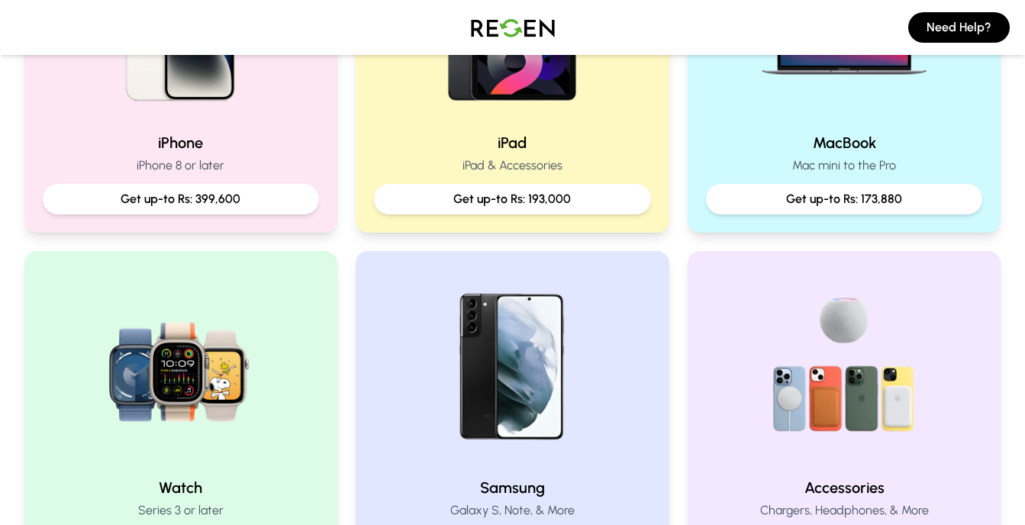
click at [346, 237] on div "iPhone iPhone 8 or later Get up-to Rs: 399,600 iPad iPad & Accessories Get up-t…" at bounding box center [512, 241] width 977 height 671
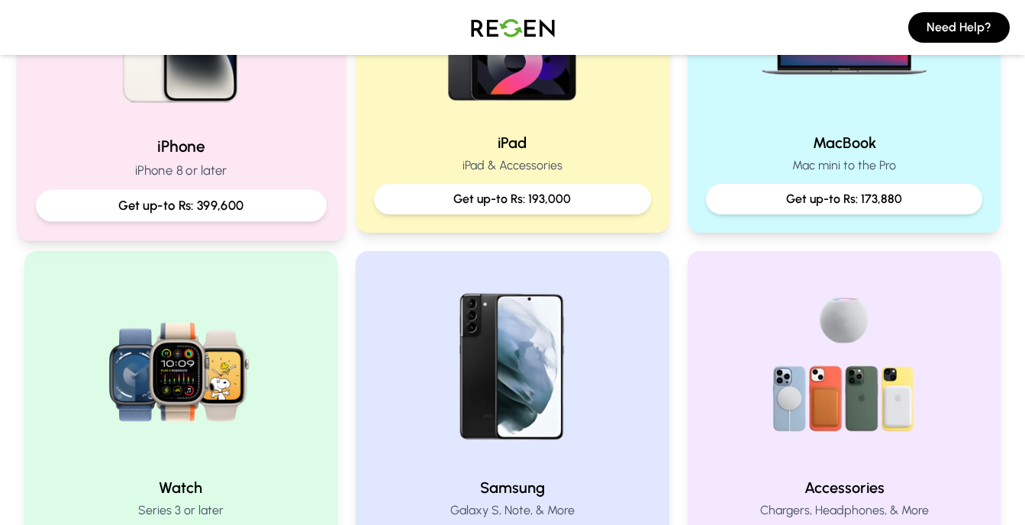
click at [301, 176] on p "iPhone 8 or later" at bounding box center [180, 170] width 291 height 19
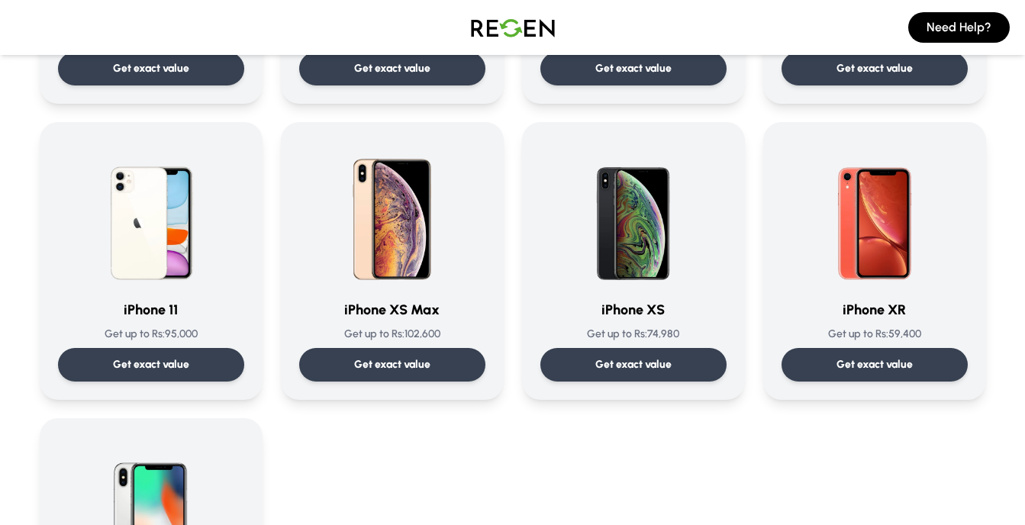
scroll to position [1547, 0]
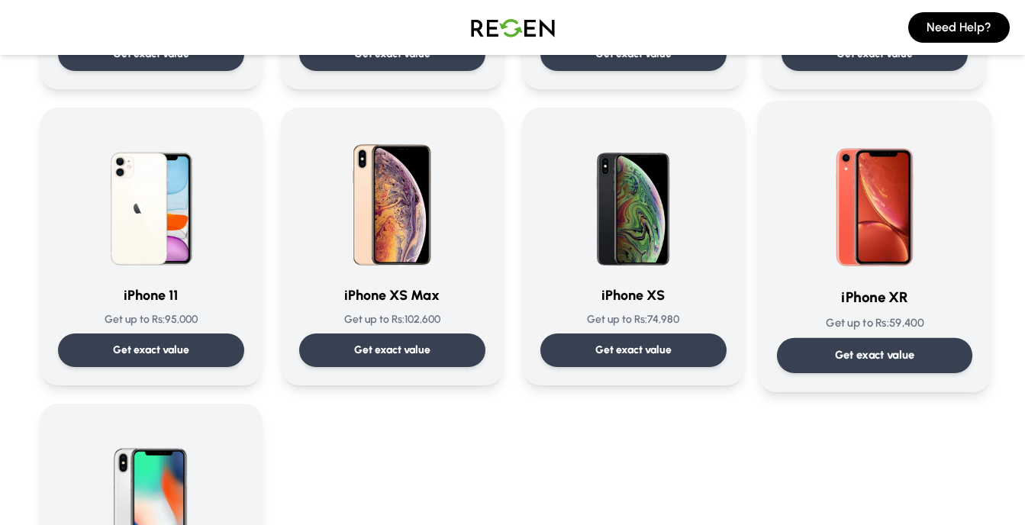
drag, startPoint x: 952, startPoint y: 273, endPoint x: 935, endPoint y: 274, distance: 16.0
click at [935, 274] on div "iPhone XR Get up to Rs: 59,400 Get exact value" at bounding box center [873, 246] width 195 height 253
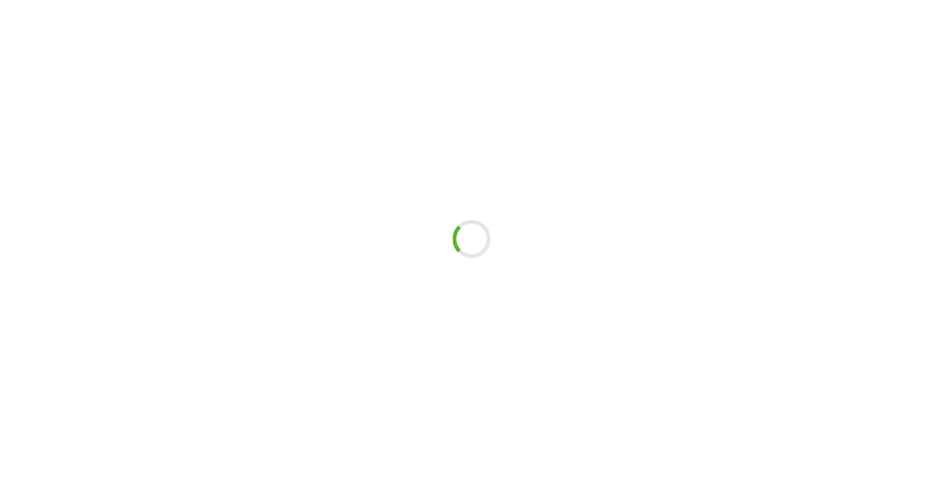
drag, startPoint x: 935, startPoint y: 274, endPoint x: 845, endPoint y: 249, distance: 94.2
click at [845, 249] on div at bounding box center [471, 238] width 942 height 477
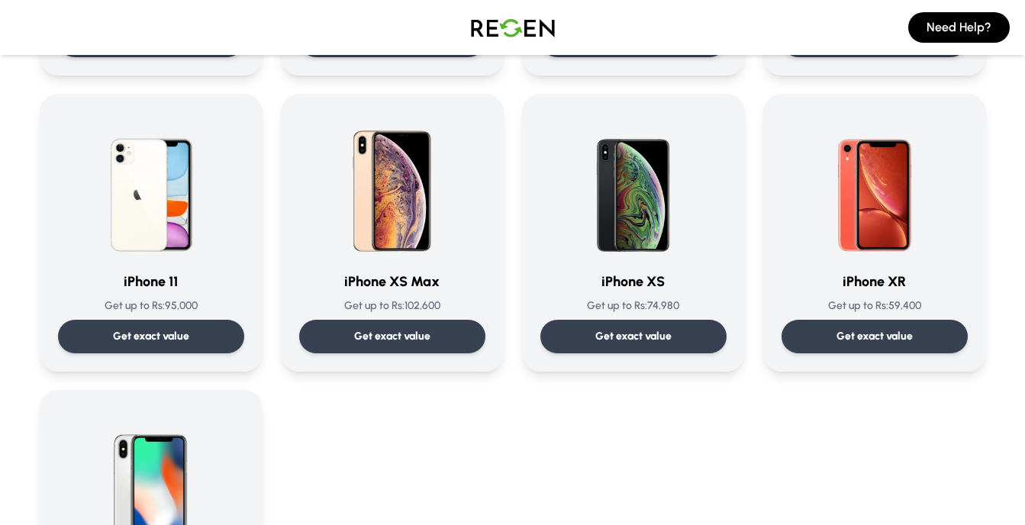
scroll to position [1644, 0]
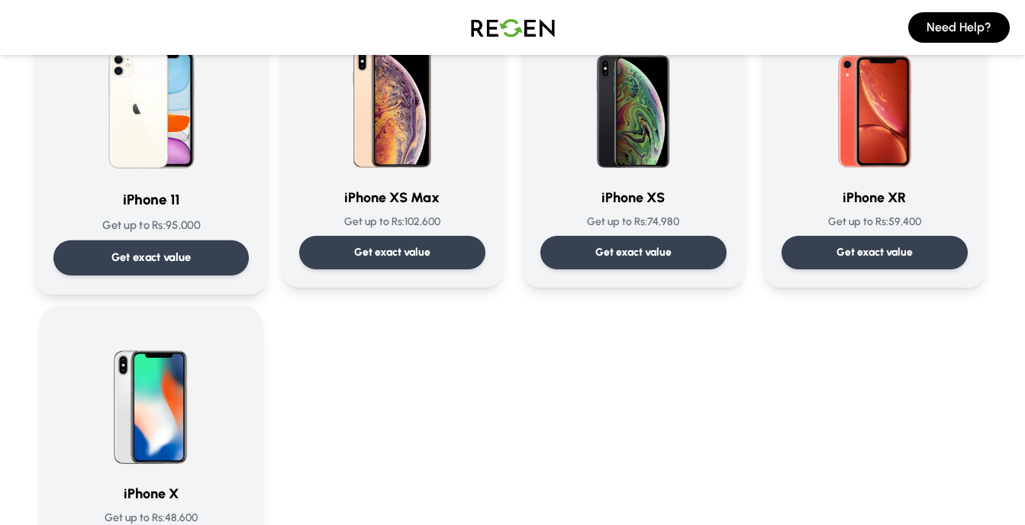
click at [262, 276] on div "iPhone 11 Get up to Rs: 95,000 Get exact value iPhone 11 Get up to Rs: 95,000 G…" at bounding box center [151, 148] width 234 height 291
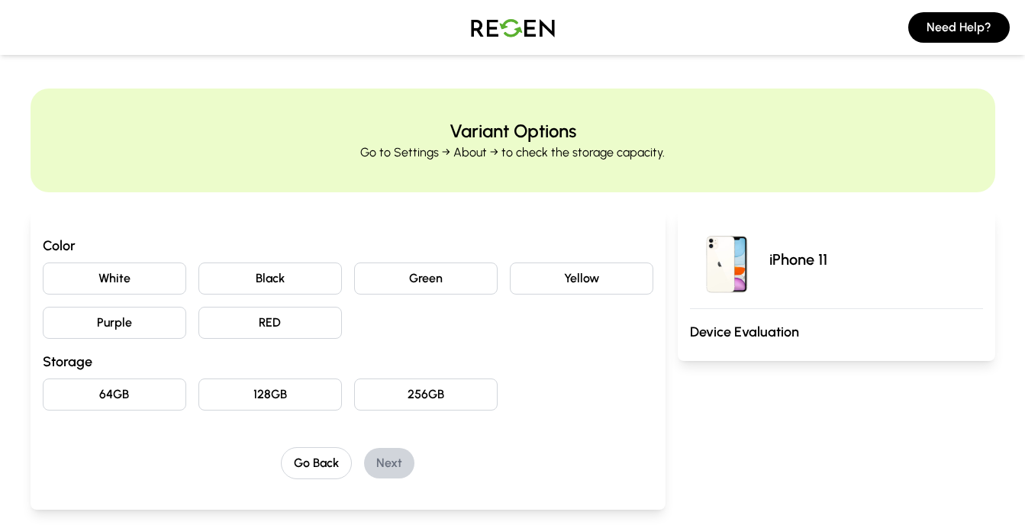
click at [162, 324] on button "Purple" at bounding box center [114, 323] width 143 height 32
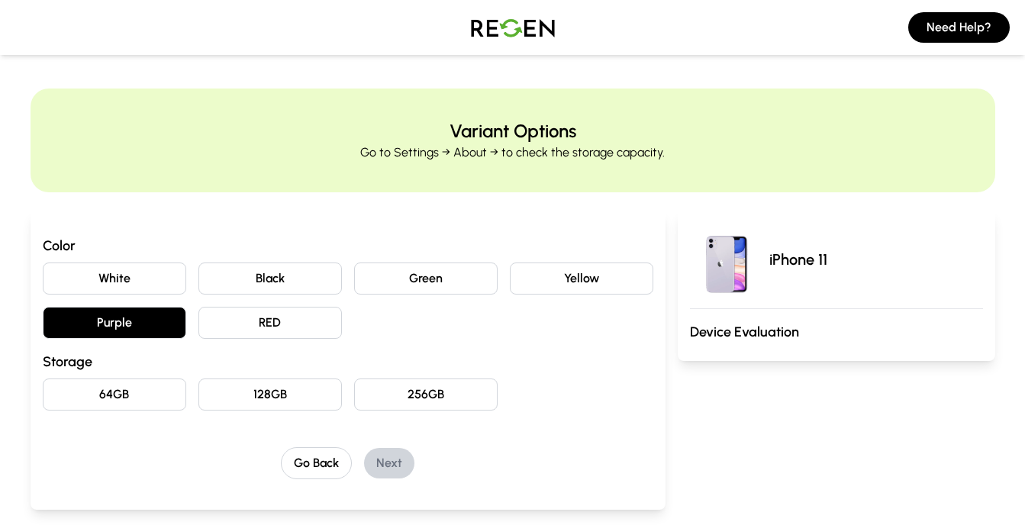
click at [160, 403] on button "64GB" at bounding box center [114, 394] width 143 height 32
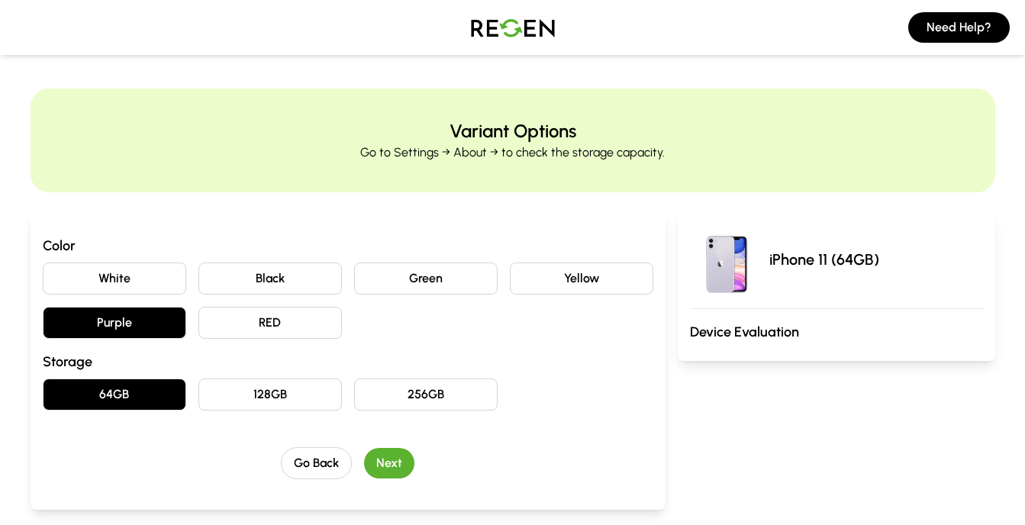
click at [421, 456] on div "Go Back Next" at bounding box center [348, 463] width 610 height 32
click at [398, 463] on button "Next" at bounding box center [389, 463] width 50 height 31
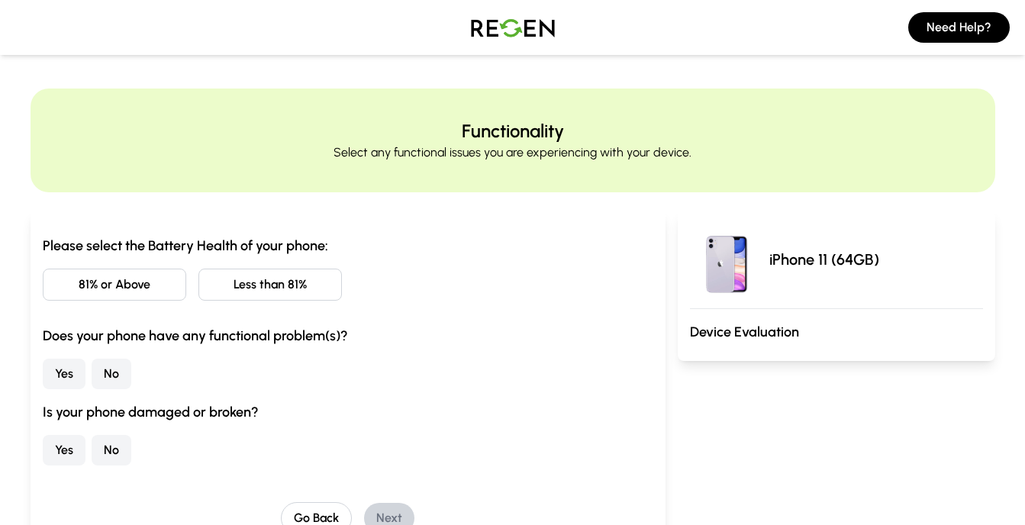
click at [278, 280] on button "Less than 81%" at bounding box center [269, 285] width 143 height 32
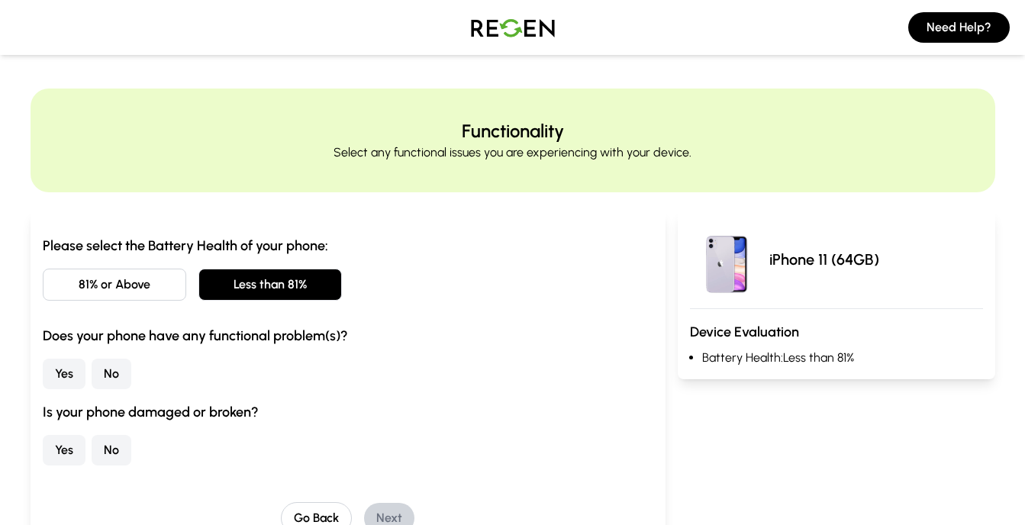
click at [132, 299] on button "81% or Above" at bounding box center [114, 285] width 143 height 32
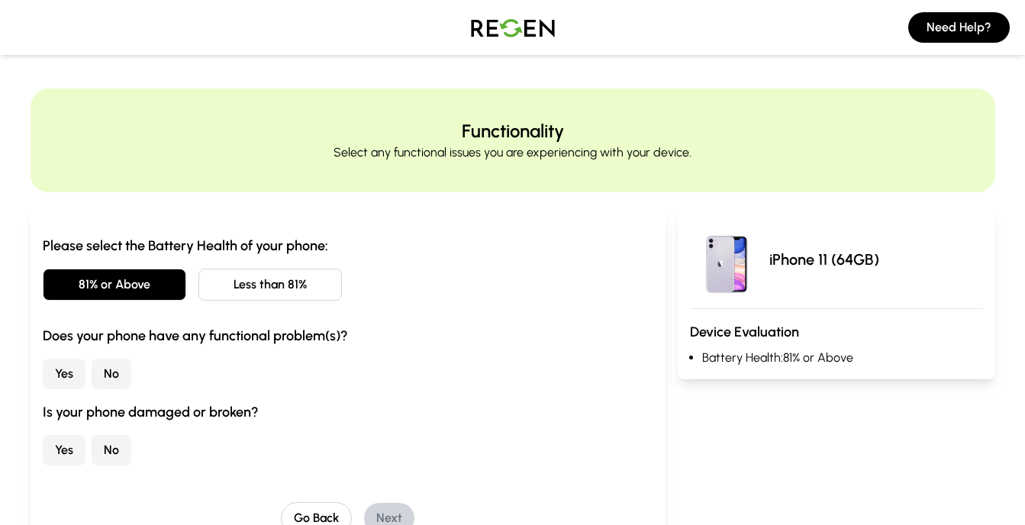
click at [130, 361] on div "Yes No" at bounding box center [348, 374] width 610 height 31
click at [123, 373] on button "No" at bounding box center [112, 374] width 40 height 31
click at [116, 452] on button "No" at bounding box center [112, 450] width 40 height 31
click at [394, 509] on button "Next" at bounding box center [389, 518] width 50 height 31
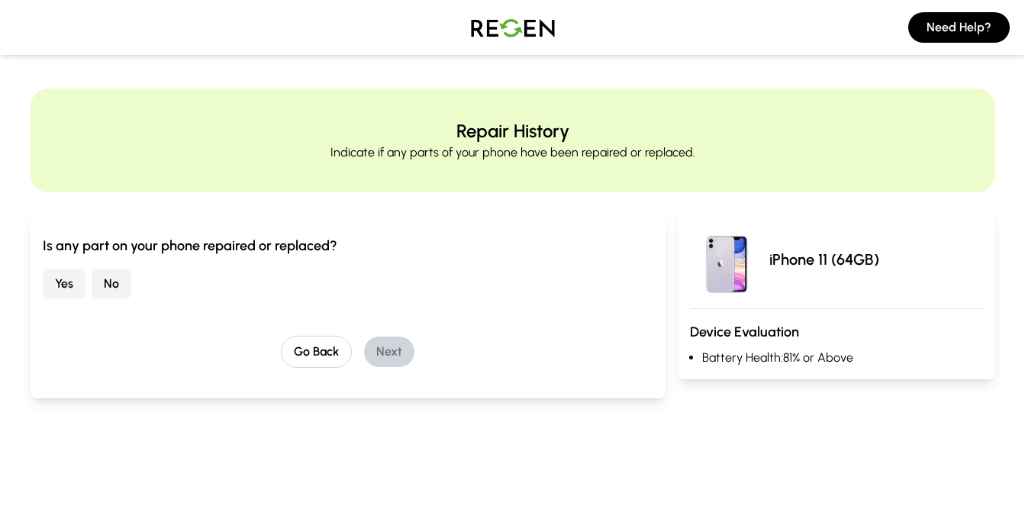
drag, startPoint x: 375, startPoint y: 495, endPoint x: 324, endPoint y: 462, distance: 61.4
click at [349, 481] on main "Repair History Indicate if any parts of your phone have been repaired or replac…" at bounding box center [512, 261] width 1025 height 493
drag, startPoint x: 119, startPoint y: 301, endPoint x: 119, endPoint y: 292, distance: 8.4
click at [119, 292] on div "Is any part on your phone repaired or replaced? Yes No Go Back Next" at bounding box center [348, 301] width 610 height 133
click at [119, 292] on button "No" at bounding box center [112, 284] width 40 height 31
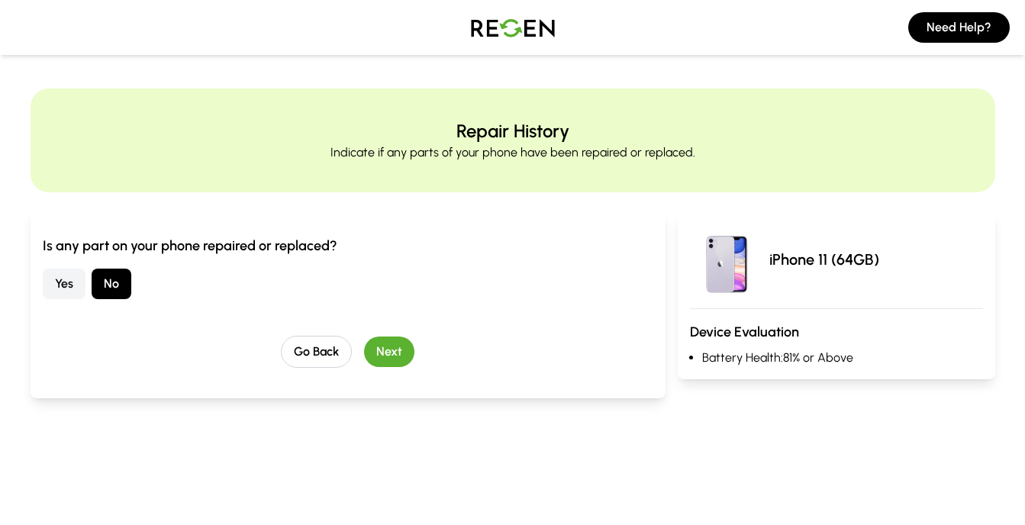
click at [386, 353] on button "Next" at bounding box center [389, 352] width 50 height 31
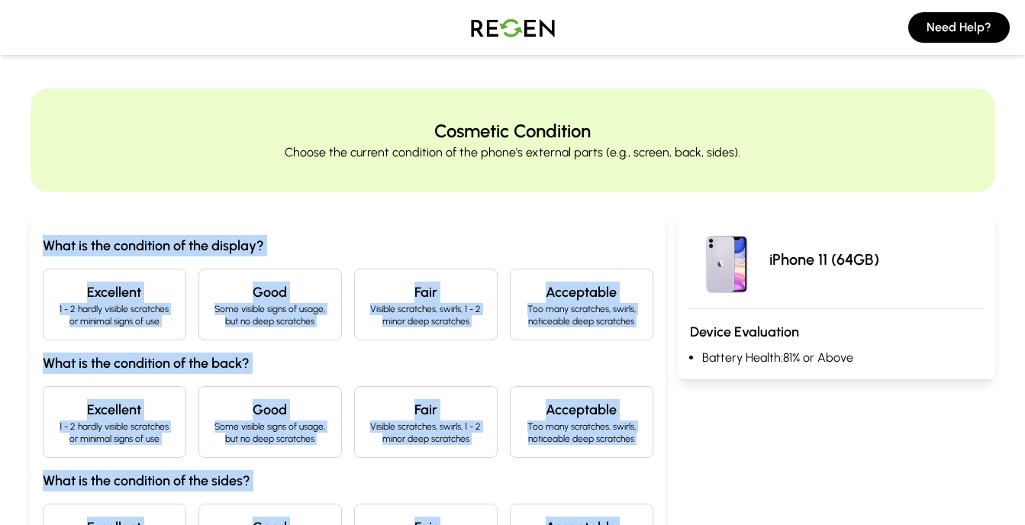
click at [359, 343] on div "What is the condition of the display? Excellent 1 - 2 hardly visible scratches …" at bounding box center [348, 405] width 610 height 340
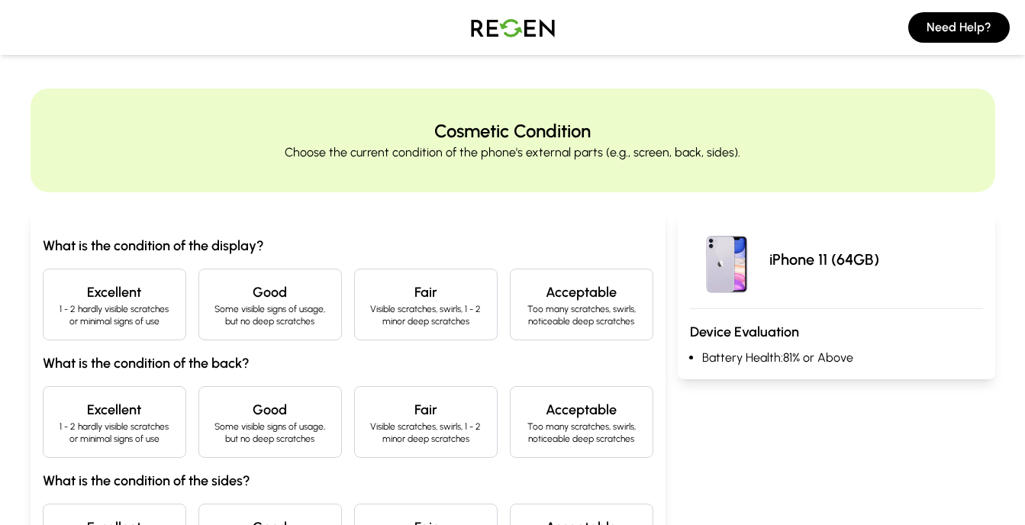
click at [82, 309] on p "1 - 2 hardly visible scratches or minimal signs of use" at bounding box center [115, 315] width 118 height 24
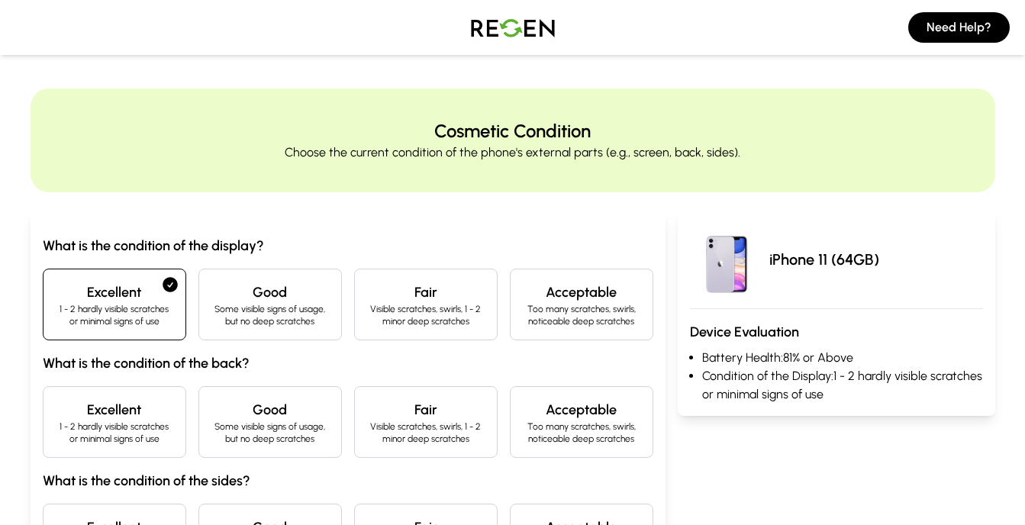
click at [109, 412] on h4 "Excellent" at bounding box center [115, 409] width 118 height 21
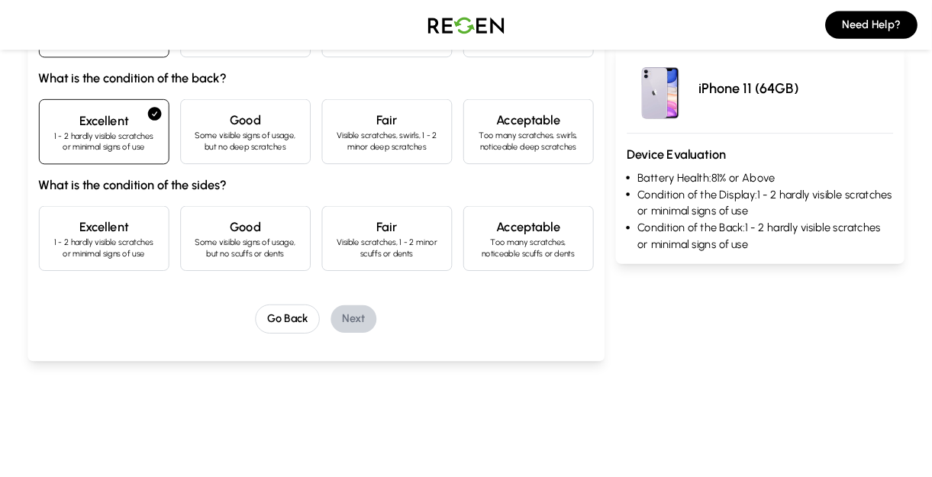
scroll to position [320, 0]
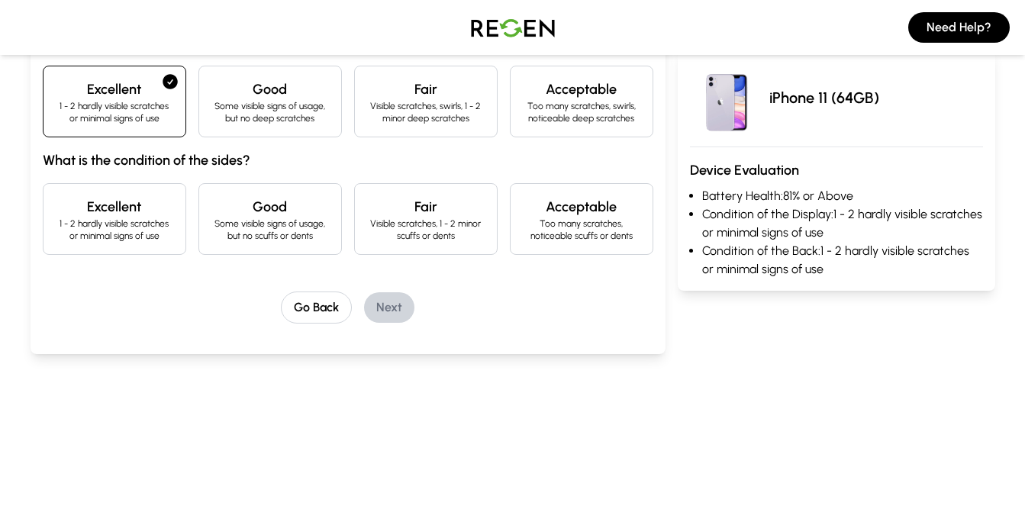
drag, startPoint x: 848, startPoint y: 196, endPoint x: 719, endPoint y: 207, distance: 129.4
click at [719, 207] on ul "Battery Health: 81% or Above Condition of the Display: 1 - 2 hardly visible scr…" at bounding box center [836, 233] width 293 height 92
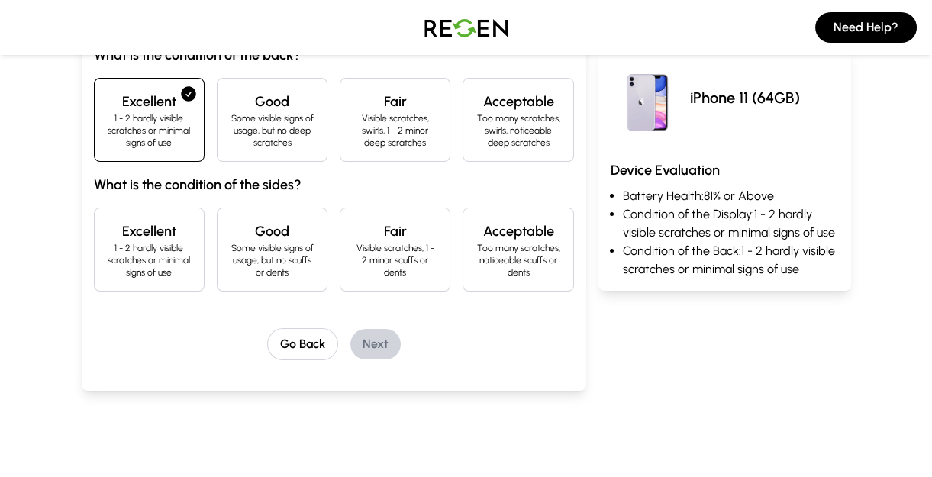
drag, startPoint x: 623, startPoint y: 213, endPoint x: 552, endPoint y: 193, distance: 73.7
click at [555, 193] on h3 "What is the condition of the sides?" at bounding box center [334, 184] width 480 height 21
click at [156, 254] on p "1 - 2 hardly visible scratches or minimal signs of use" at bounding box center [149, 260] width 85 height 37
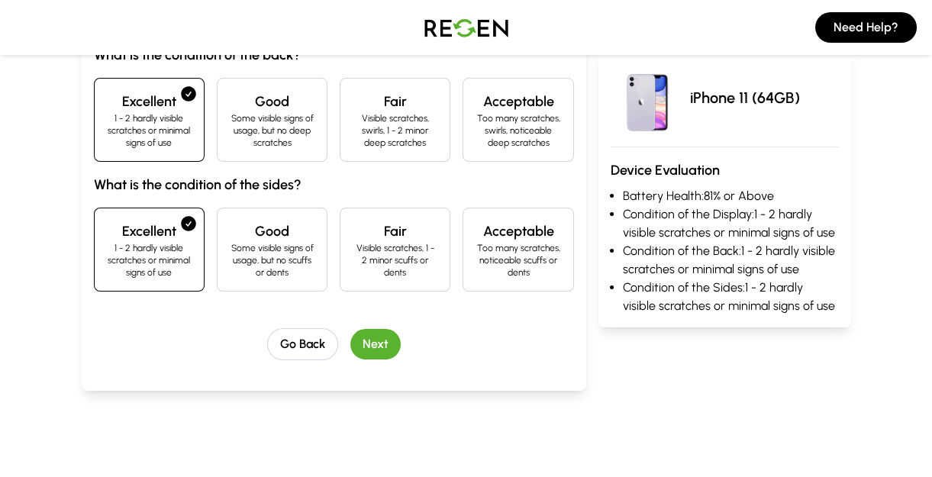
click at [383, 347] on button "Next" at bounding box center [375, 344] width 50 height 31
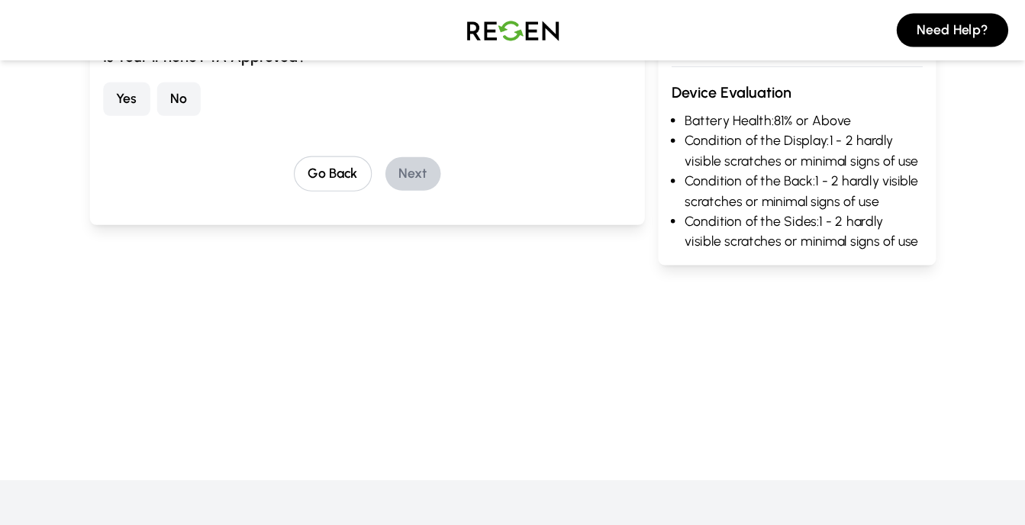
scroll to position [0, 0]
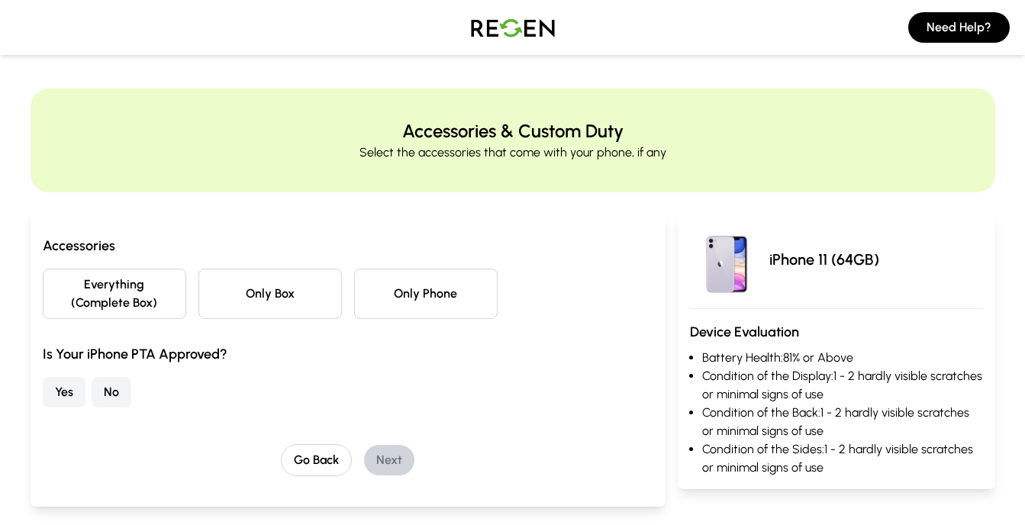
drag, startPoint x: 383, startPoint y: 347, endPoint x: 422, endPoint y: 382, distance: 52.4
click at [422, 382] on div "Yes No" at bounding box center [348, 392] width 610 height 31
click at [418, 311] on button "Only Phone" at bounding box center [425, 294] width 143 height 50
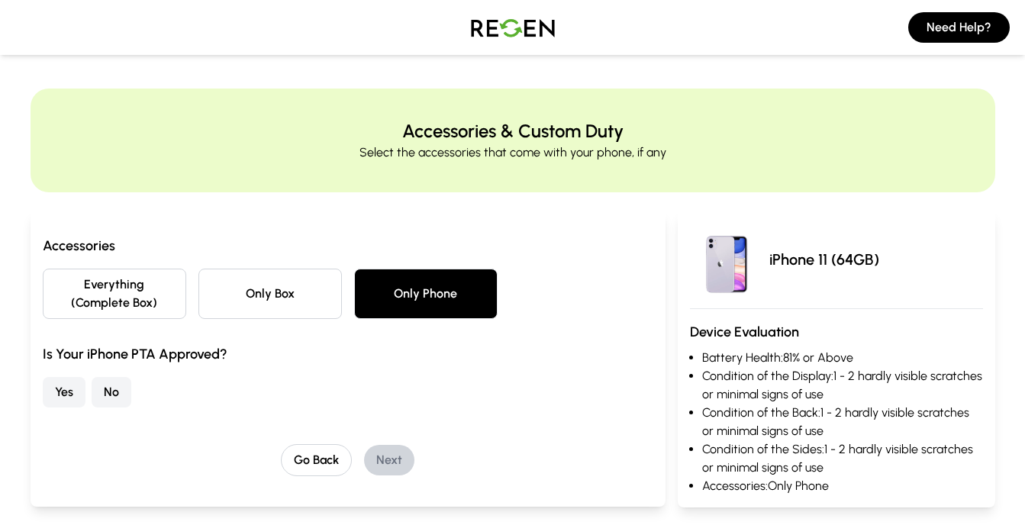
click at [120, 403] on button "No" at bounding box center [112, 392] width 40 height 31
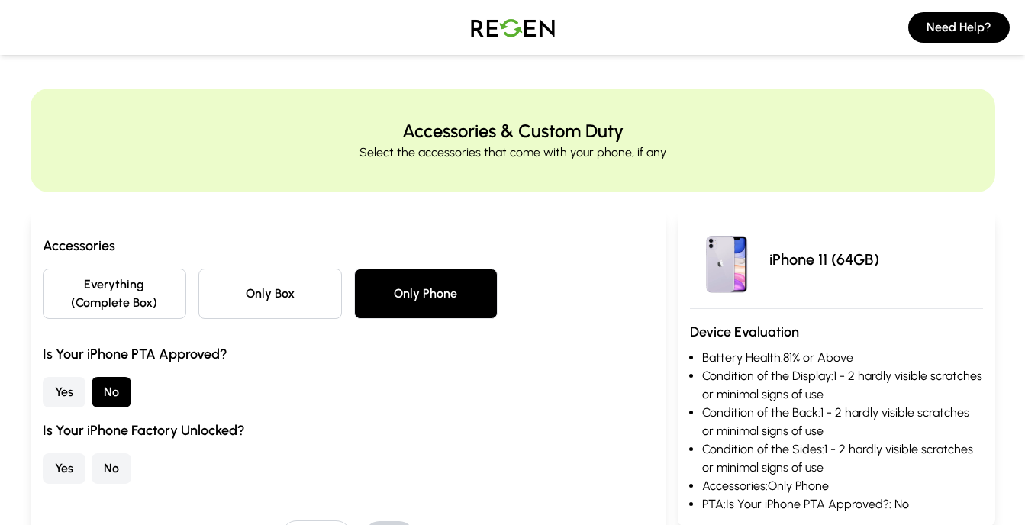
click at [67, 471] on button "Yes" at bounding box center [64, 468] width 43 height 31
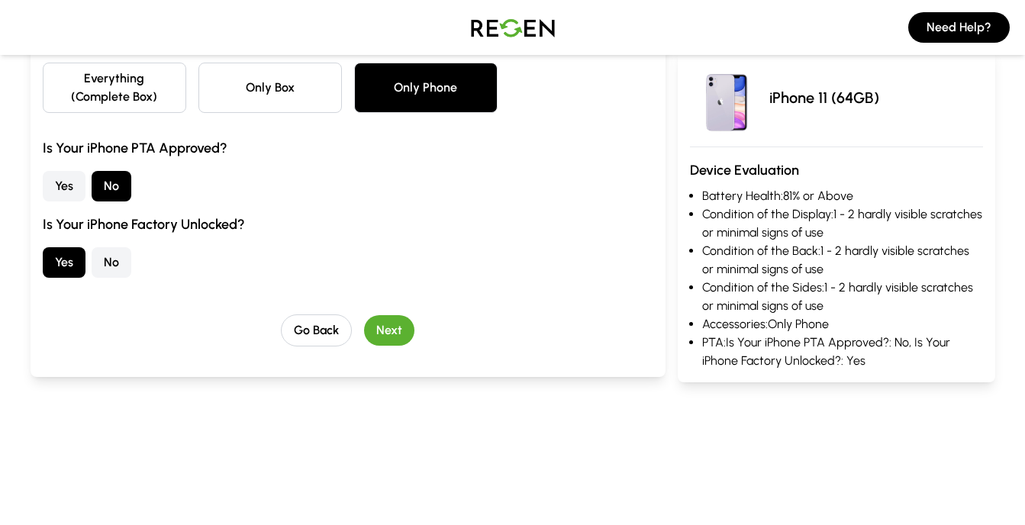
scroll to position [211, 0]
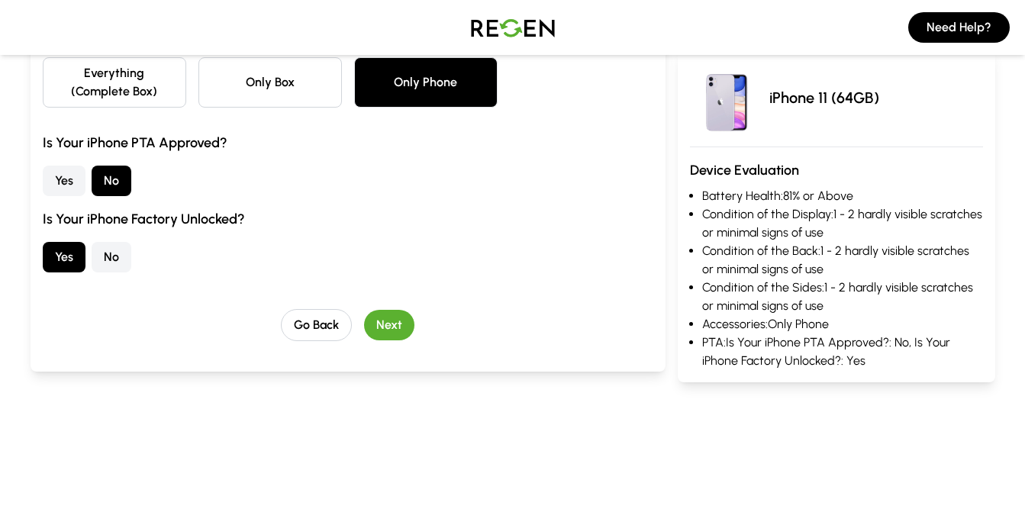
click at [394, 337] on button "Next" at bounding box center [389, 325] width 50 height 31
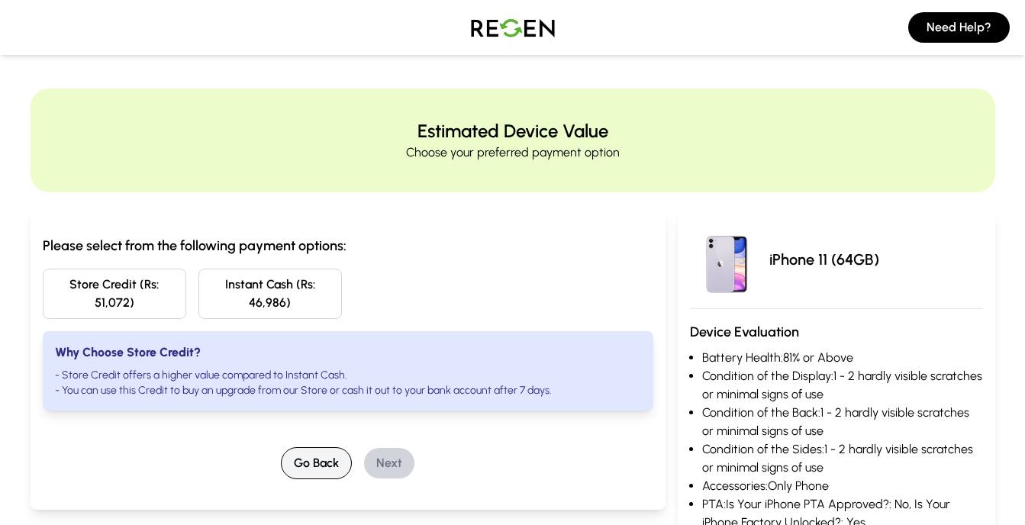
click at [317, 461] on button "Go Back" at bounding box center [316, 463] width 71 height 32
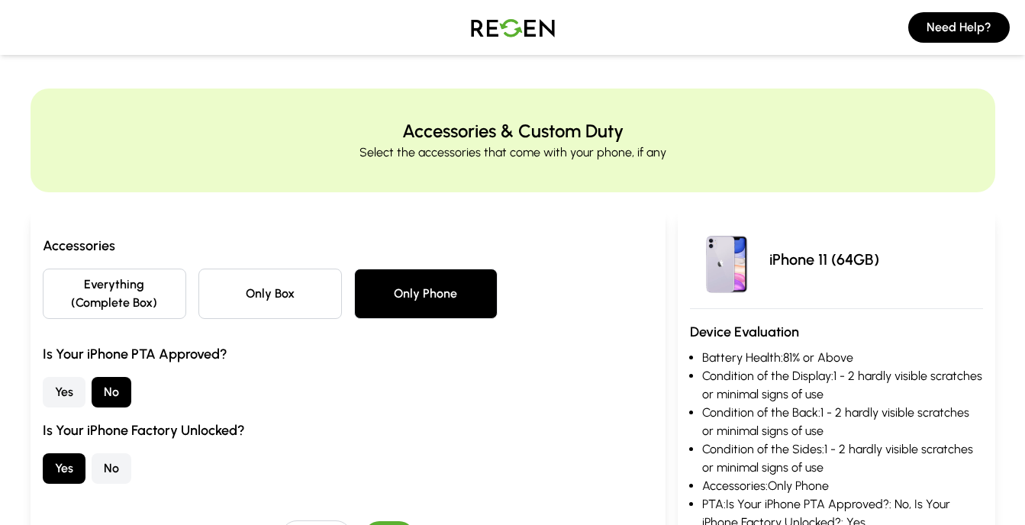
click at [112, 471] on button "No" at bounding box center [112, 468] width 40 height 31
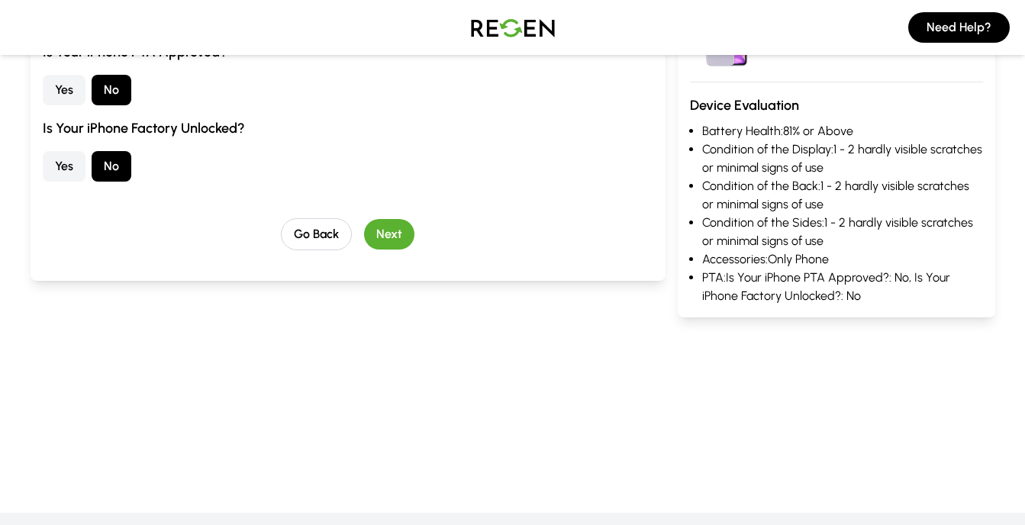
scroll to position [287, 0]
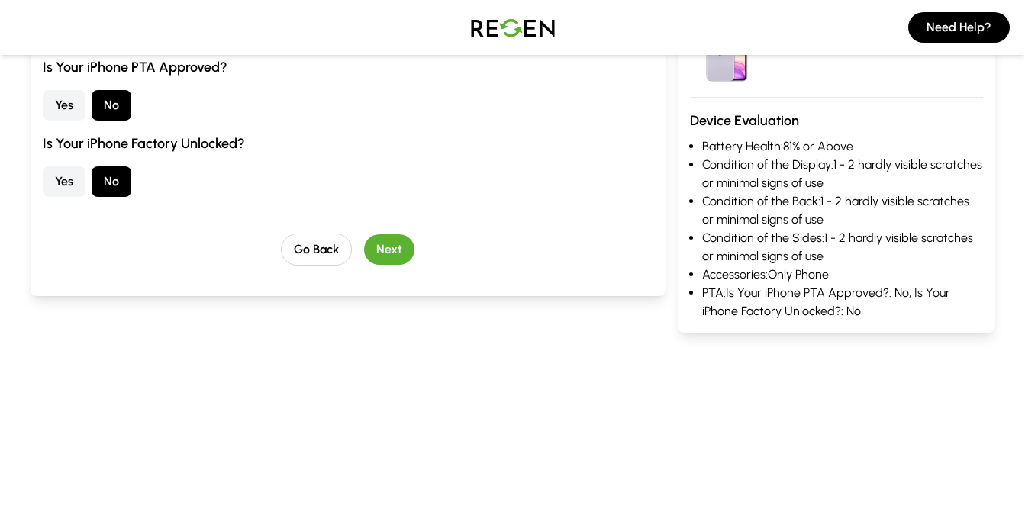
click at [396, 247] on button "Next" at bounding box center [389, 249] width 50 height 31
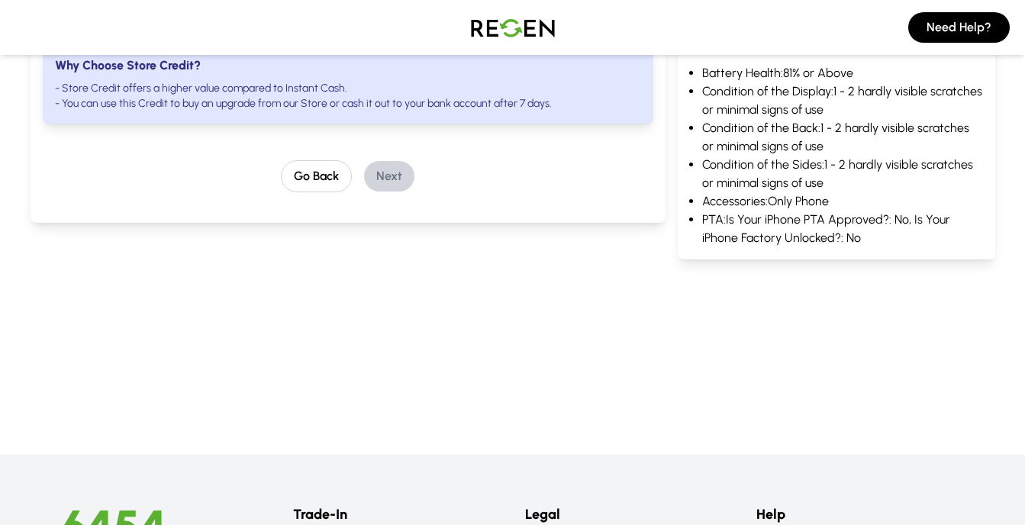
scroll to position [0, 0]
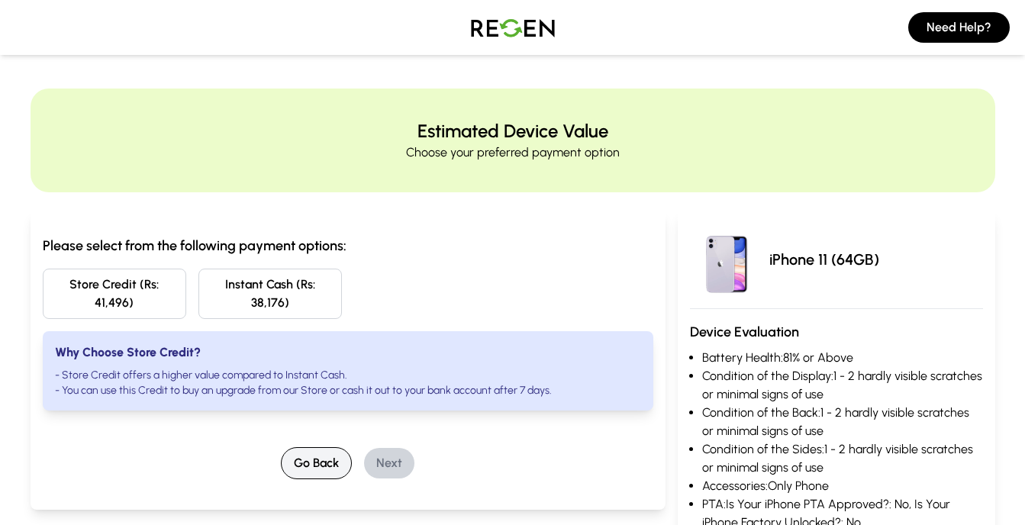
click at [330, 458] on button "Go Back" at bounding box center [316, 463] width 71 height 32
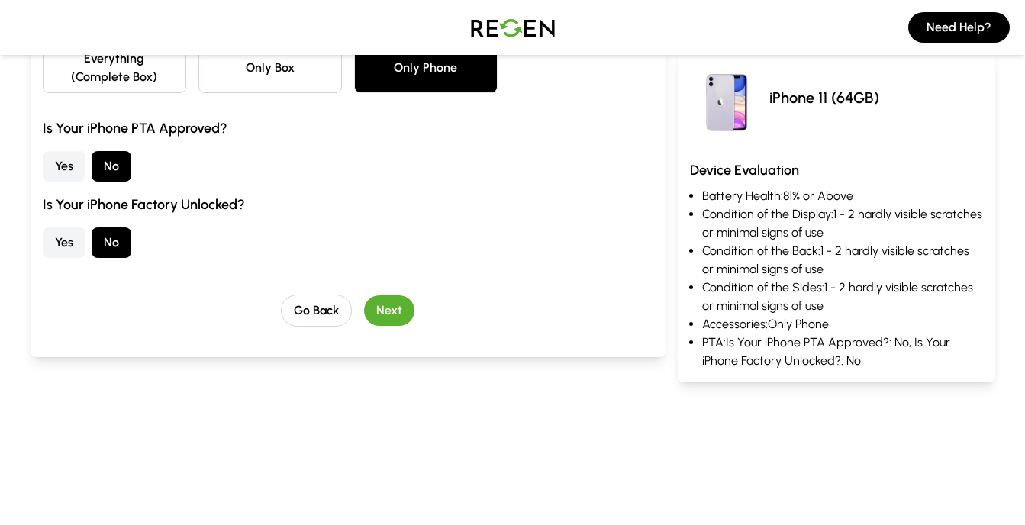
scroll to position [211, 0]
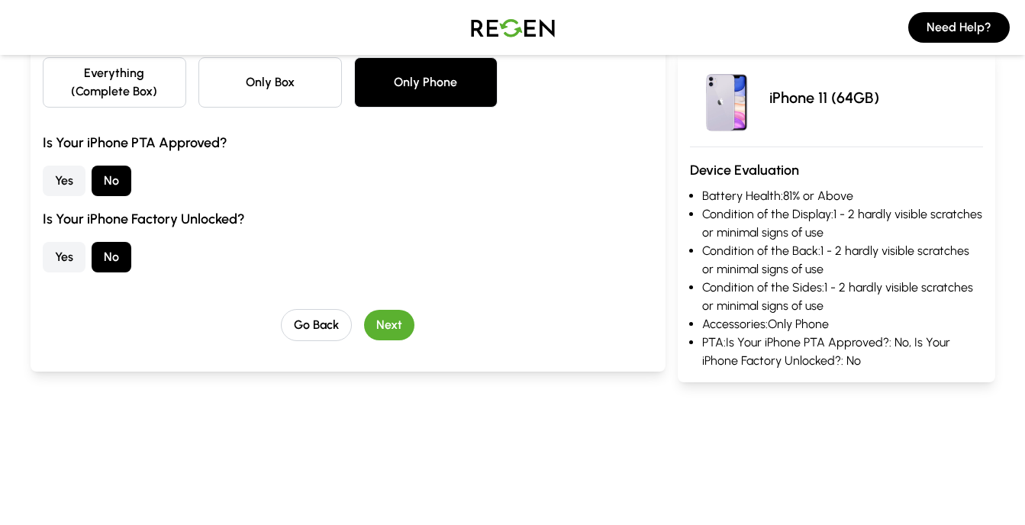
click at [71, 269] on button "Yes" at bounding box center [64, 257] width 43 height 31
drag, startPoint x: 1006, startPoint y: 142, endPoint x: 1038, endPoint y: 140, distance: 32.8
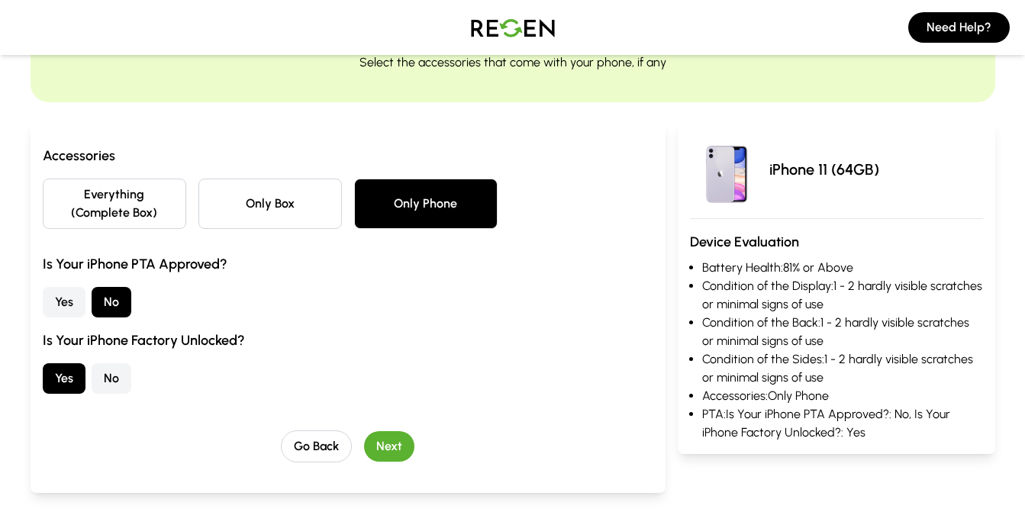
scroll to position [85, 0]
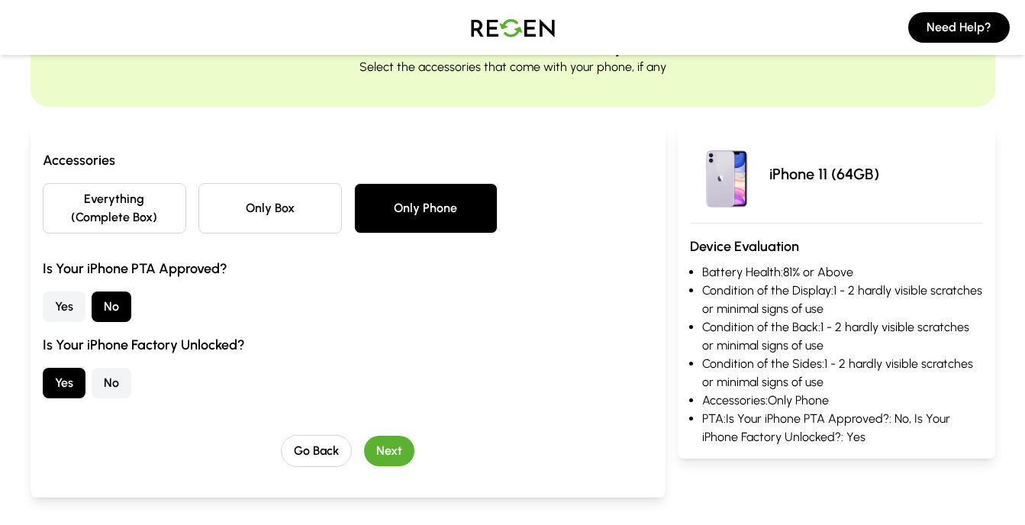
click at [116, 210] on button "Everything (Complete Box)" at bounding box center [114, 208] width 143 height 50
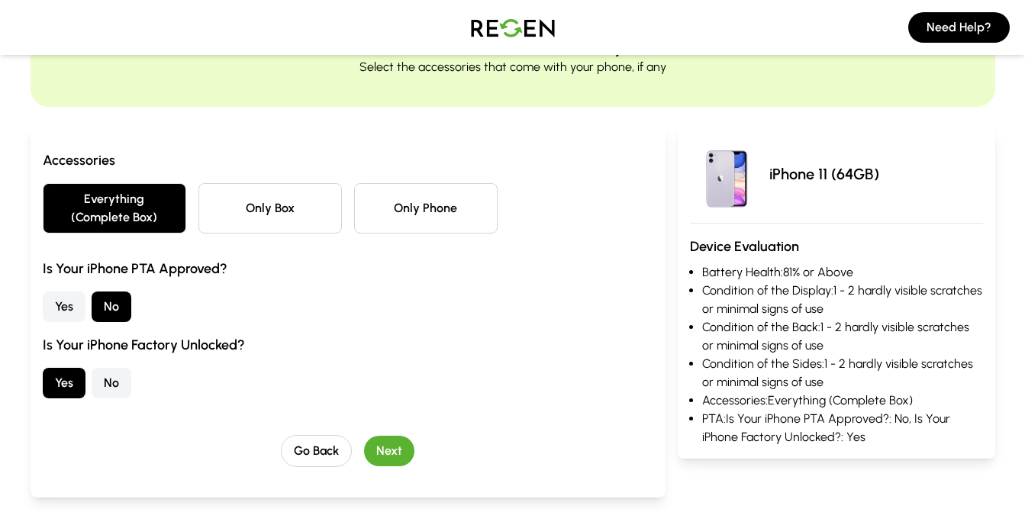
click at [58, 310] on button "Yes" at bounding box center [64, 306] width 43 height 31
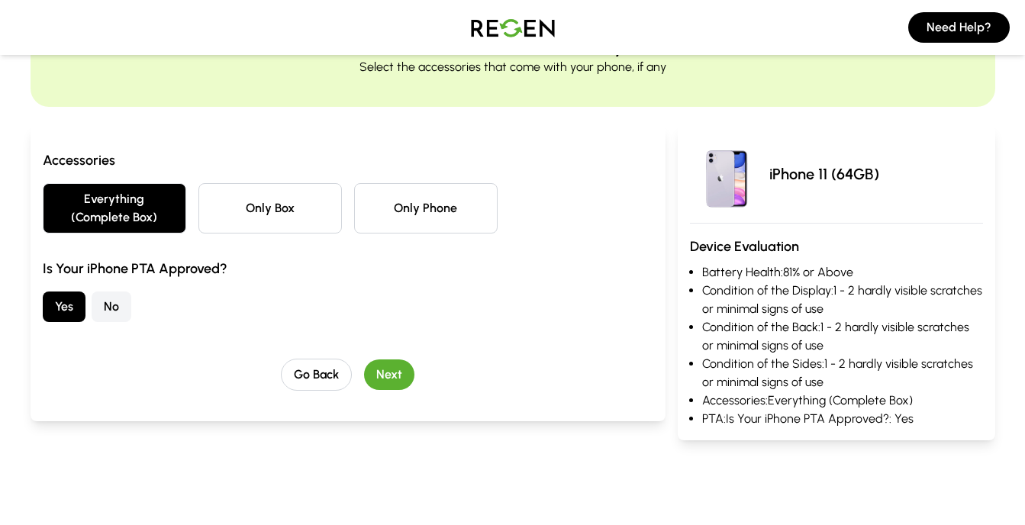
click at [384, 369] on button "Next" at bounding box center [389, 374] width 50 height 31
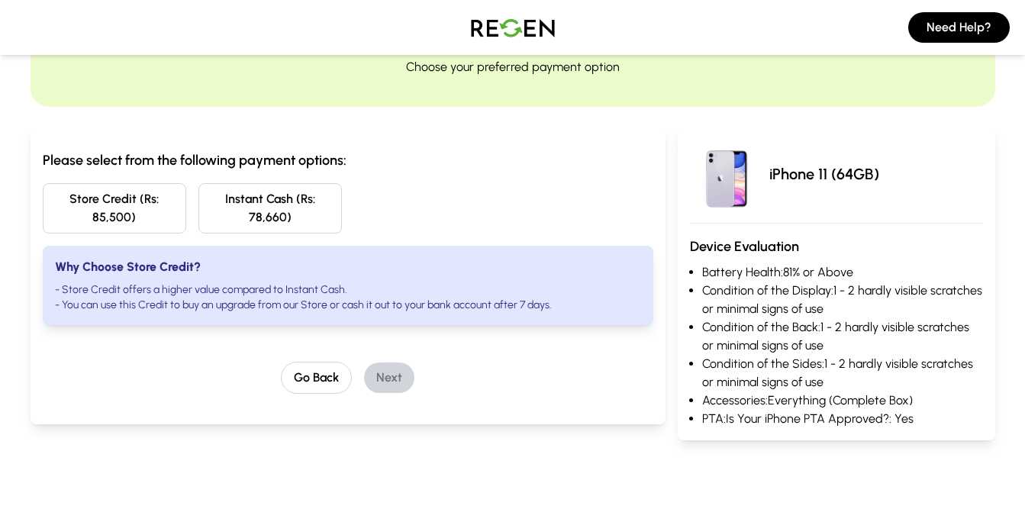
scroll to position [0, 0]
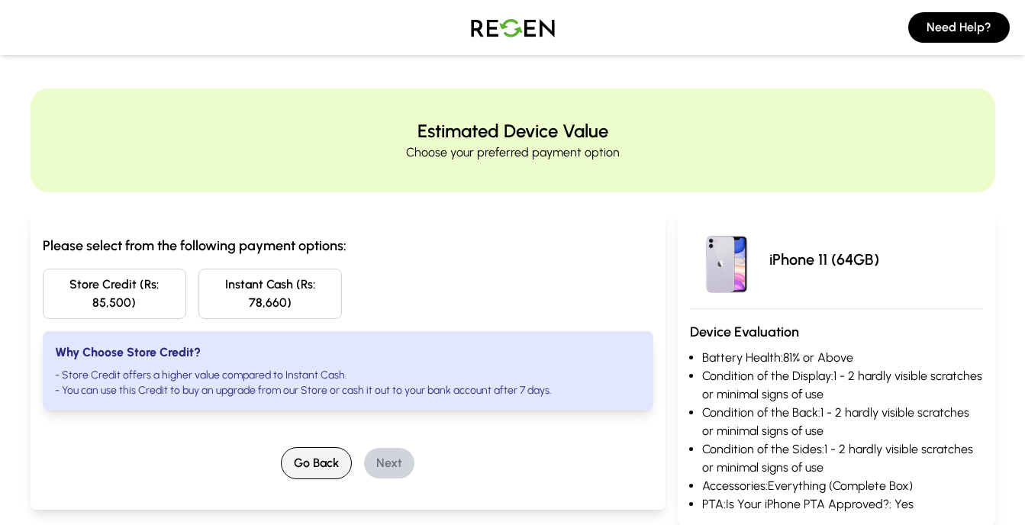
click at [327, 452] on button "Go Back" at bounding box center [316, 463] width 71 height 32
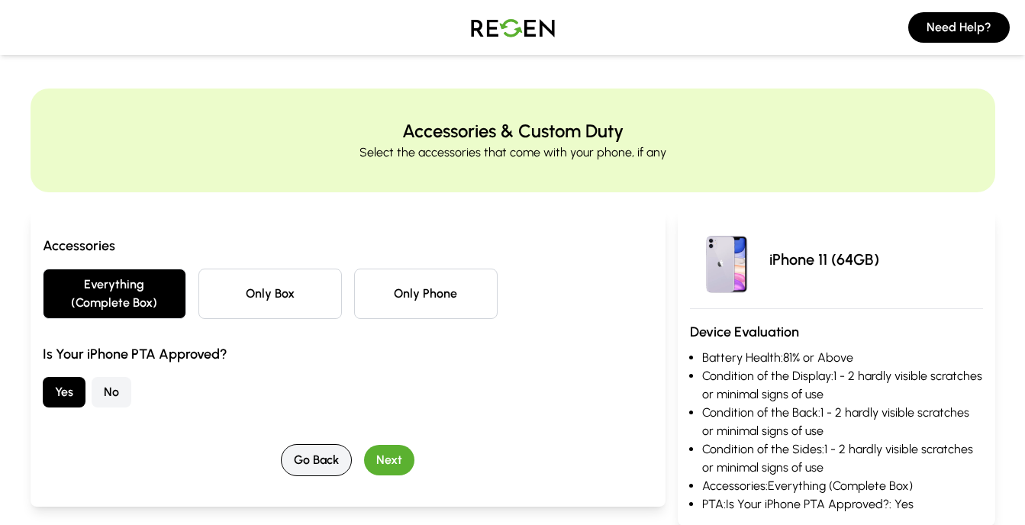
click at [327, 452] on button "Go Back" at bounding box center [316, 460] width 71 height 32
